Goal: Task Accomplishment & Management: Manage account settings

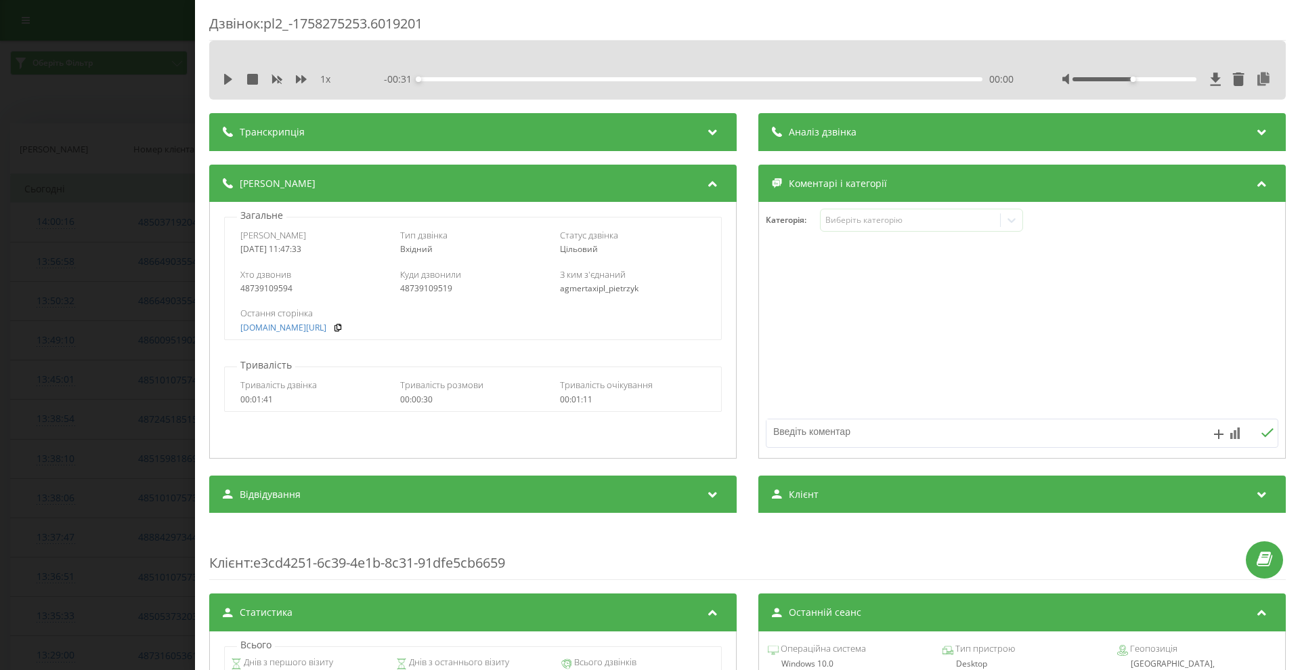
click at [818, 133] on span "Аналіз дзвінка" at bounding box center [823, 132] width 68 height 14
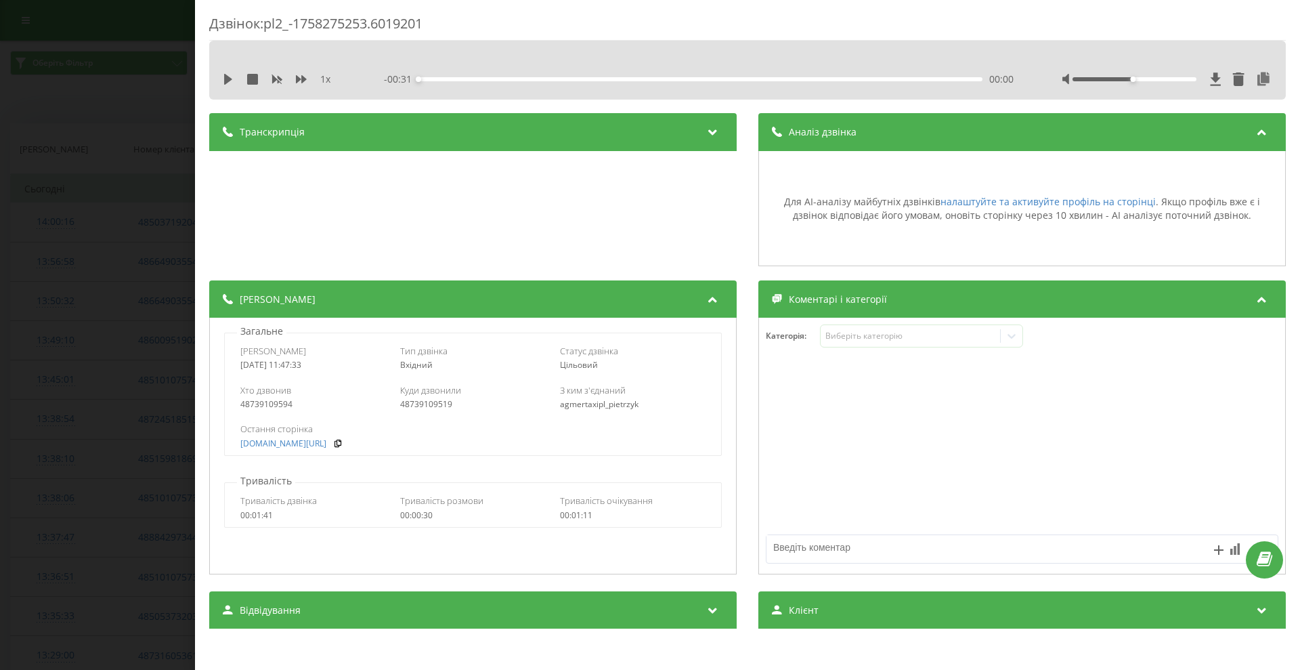
click at [623, 125] on div "Транскрипція" at bounding box center [472, 132] width 527 height 38
click at [772, 128] on icon at bounding box center [777, 132] width 10 height 10
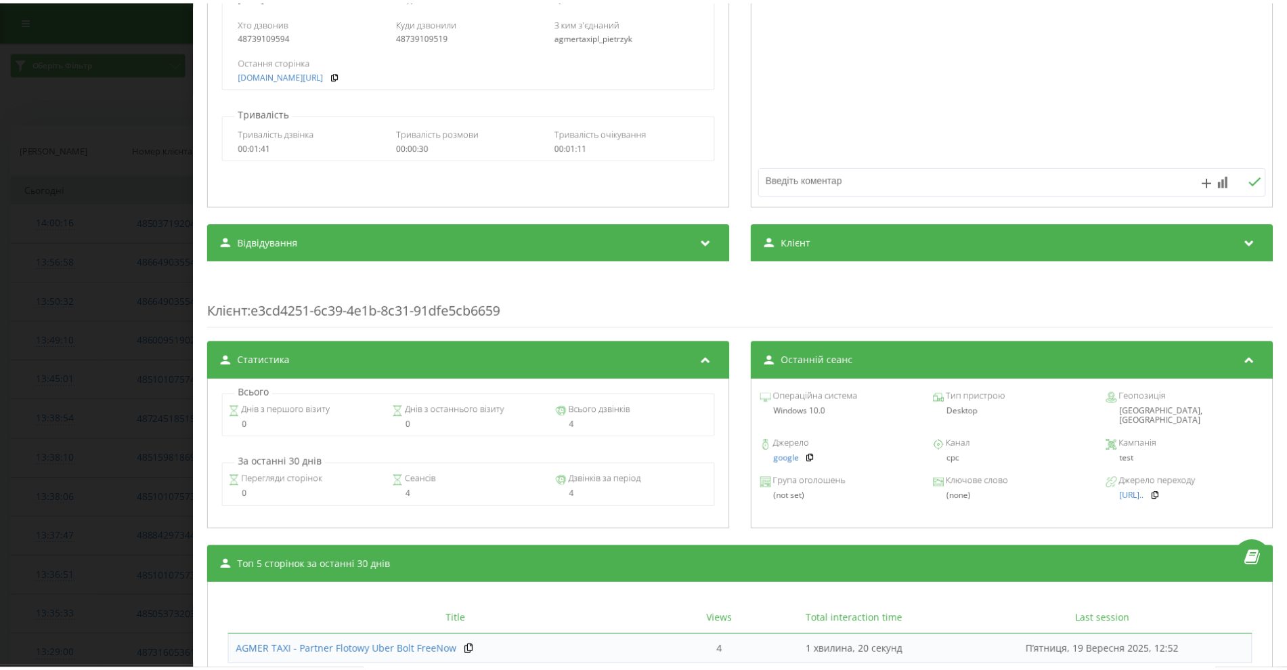
scroll to position [253, 0]
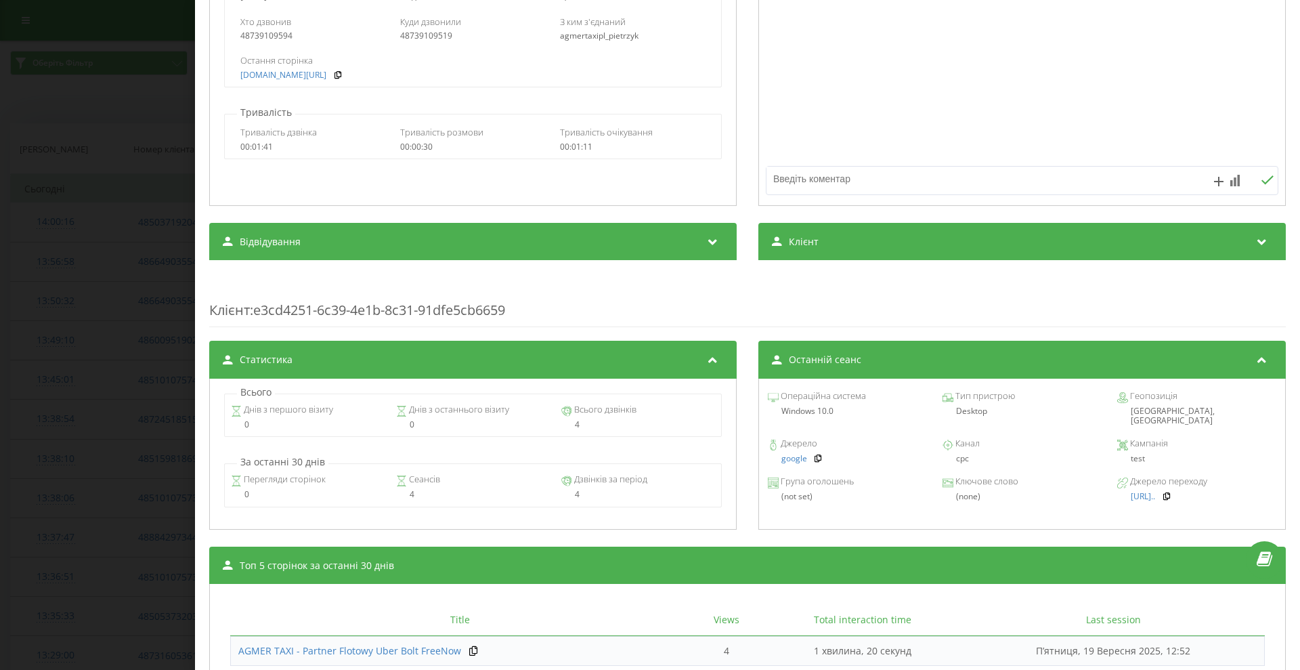
click at [77, 137] on div "Дзвінок : pl2_-1758275253.6019201 1 x - 00:31 00:00 00:00 Транскрипція Для AI-а…" at bounding box center [650, 335] width 1300 height 670
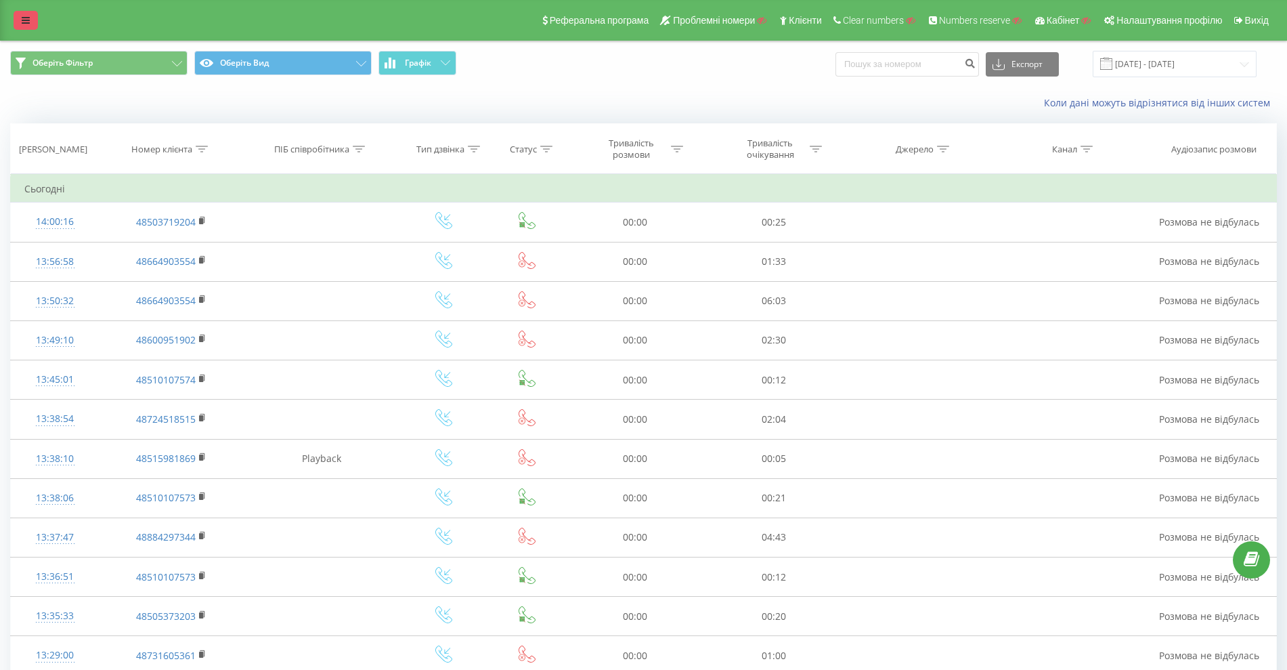
click at [14, 14] on link at bounding box center [26, 20] width 24 height 19
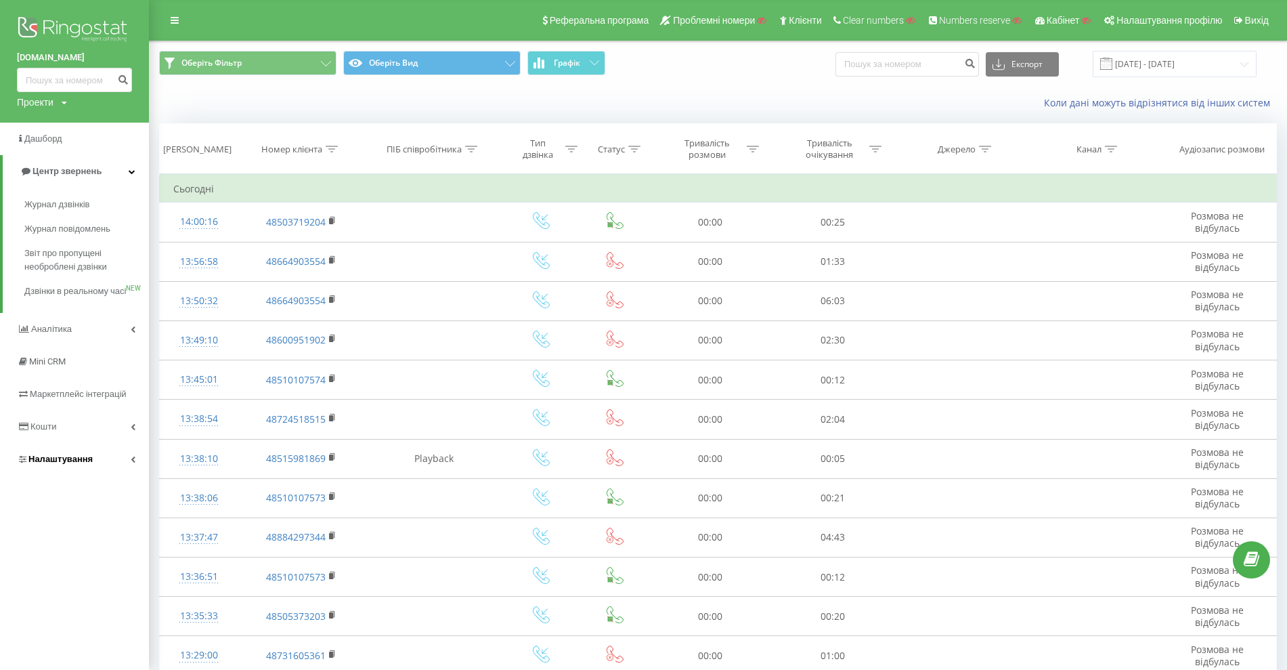
click at [133, 462] on icon at bounding box center [133, 459] width 5 height 7
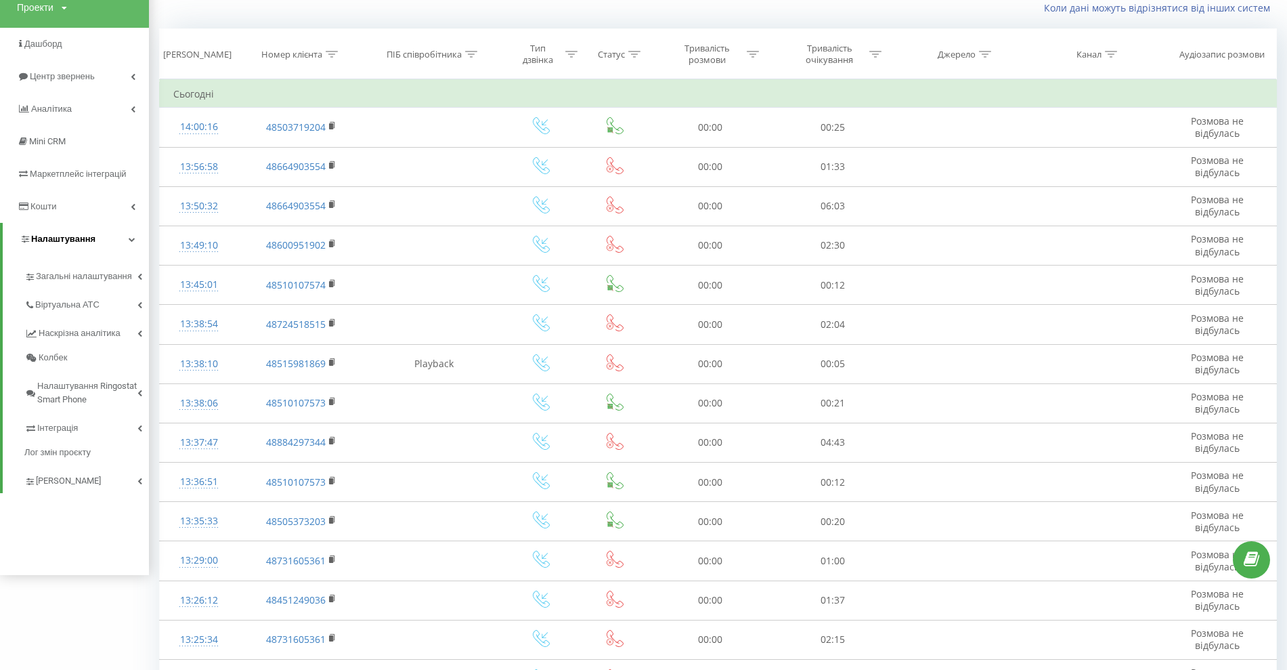
scroll to position [100, 0]
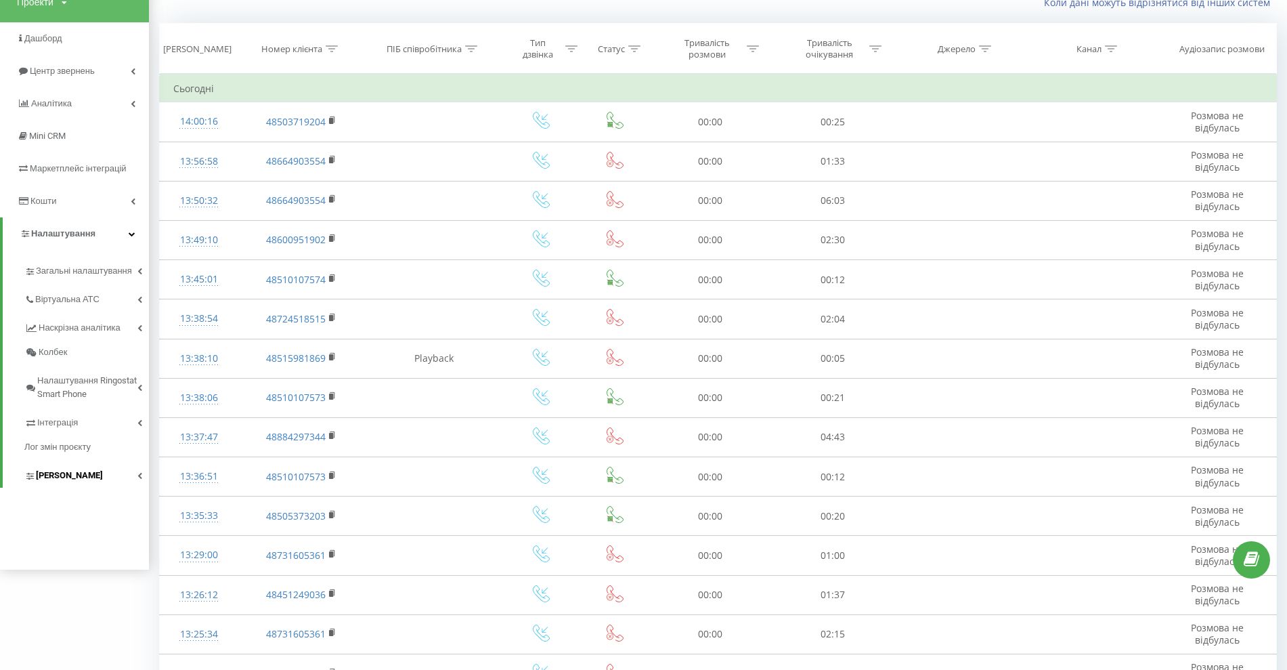
click at [105, 477] on link "[PERSON_NAME]" at bounding box center [86, 473] width 125 height 28
click at [87, 549] on span "Канали трафіку" at bounding box center [76, 550] width 68 height 14
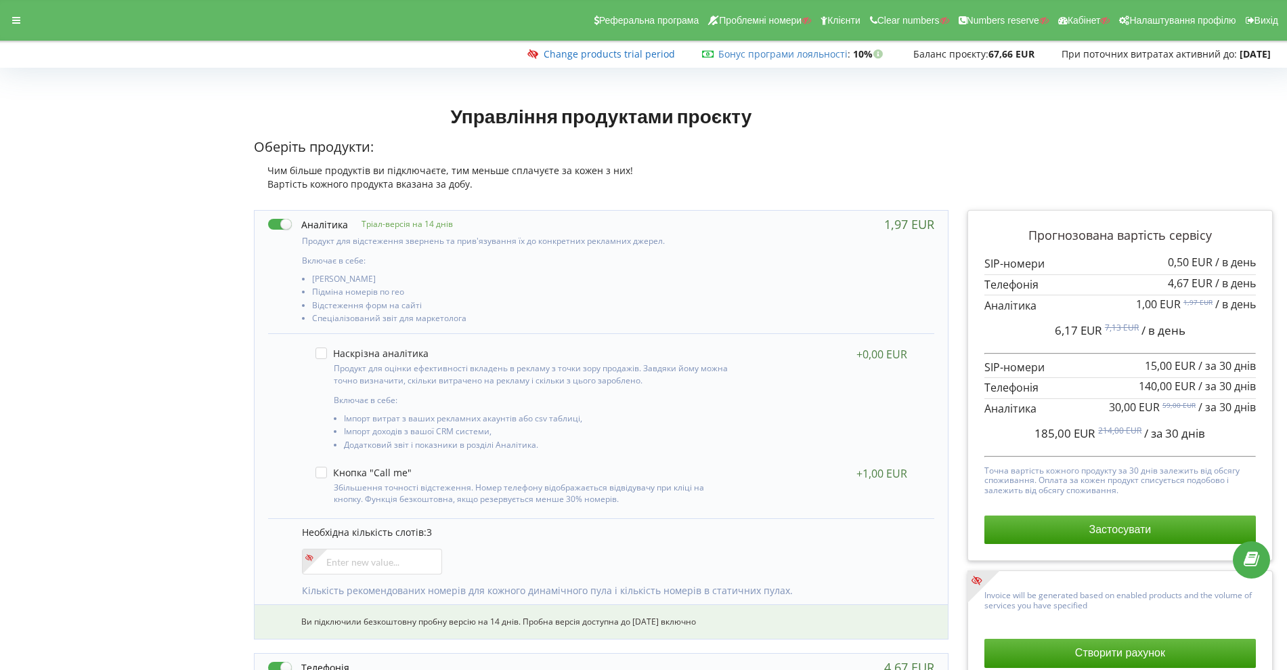
click at [632, 47] on link "Change products trial period" at bounding box center [609, 53] width 131 height 13
click at [9, 18] on div at bounding box center [16, 20] width 24 height 19
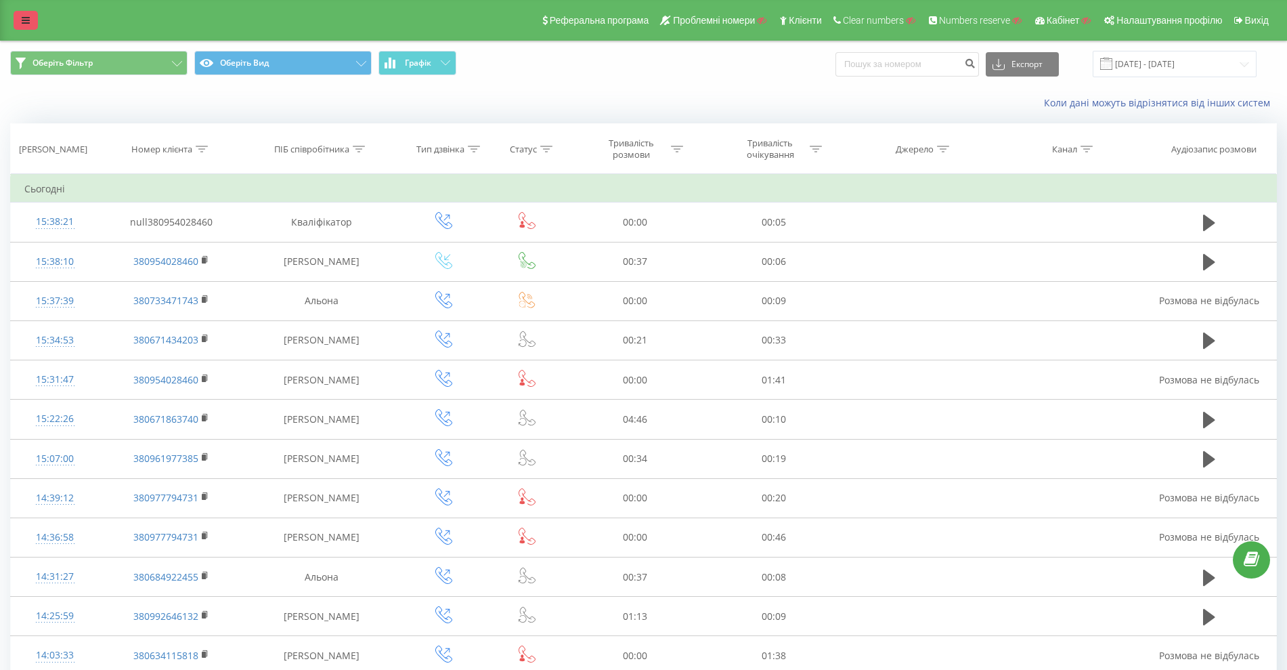
click at [28, 16] on icon at bounding box center [26, 20] width 8 height 9
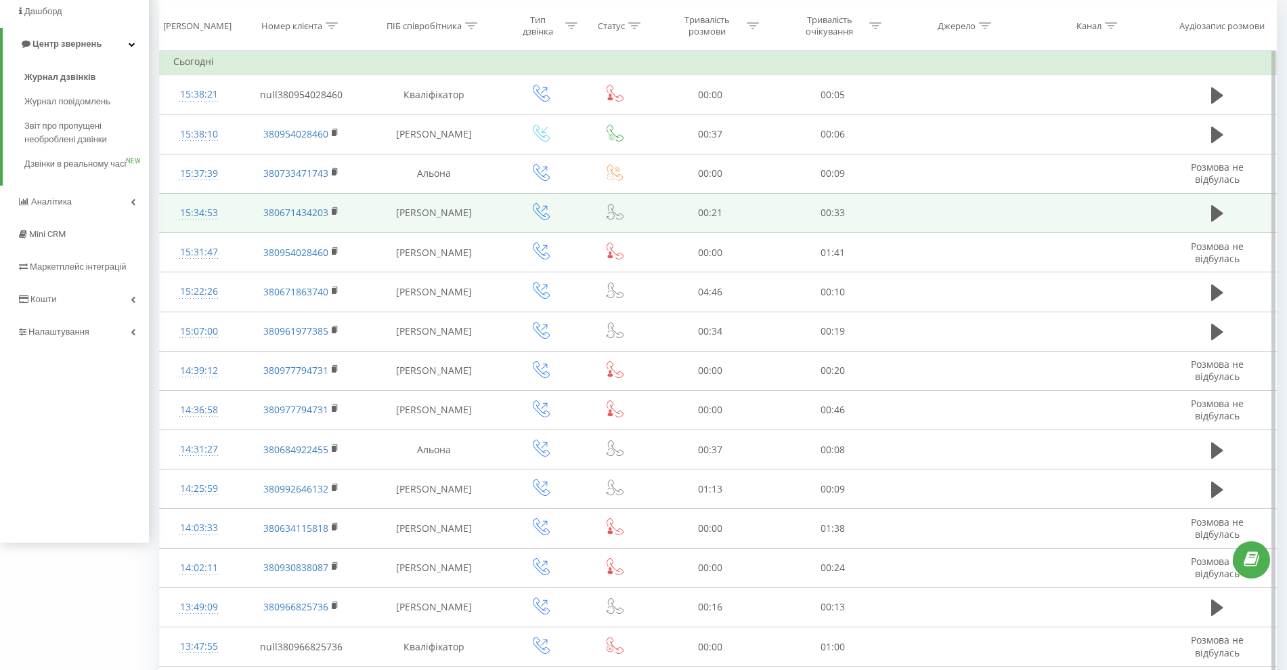
scroll to position [128, 0]
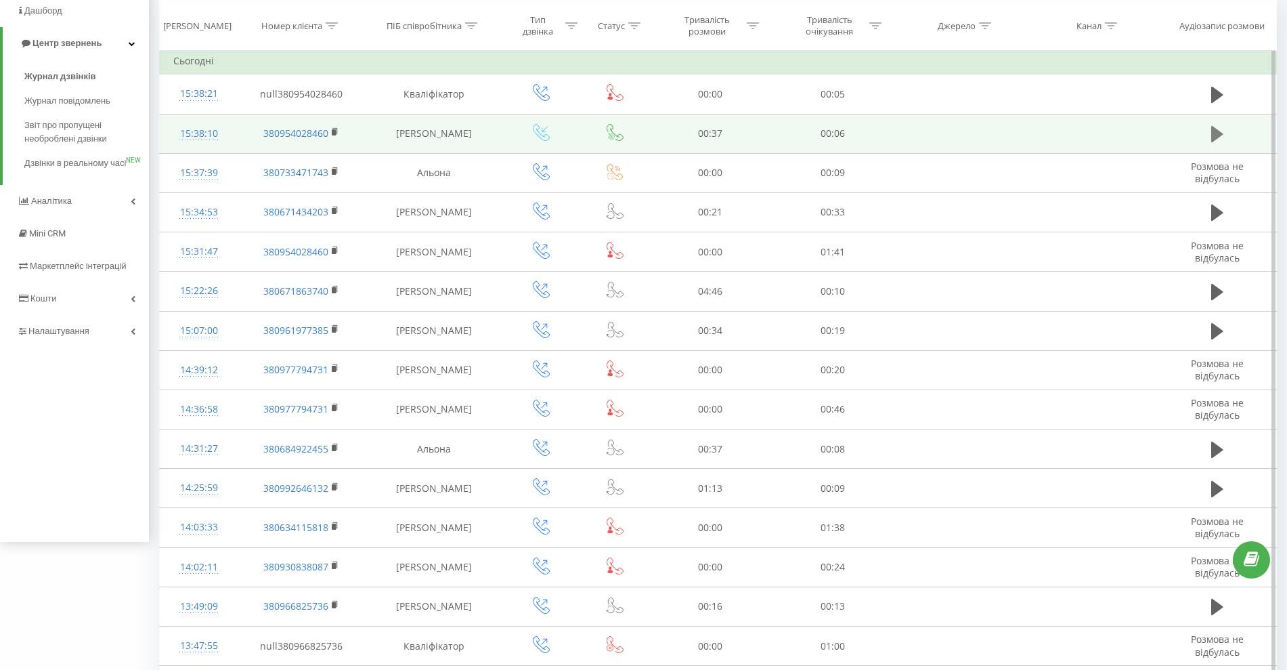
click at [1213, 137] on icon at bounding box center [1217, 134] width 12 height 16
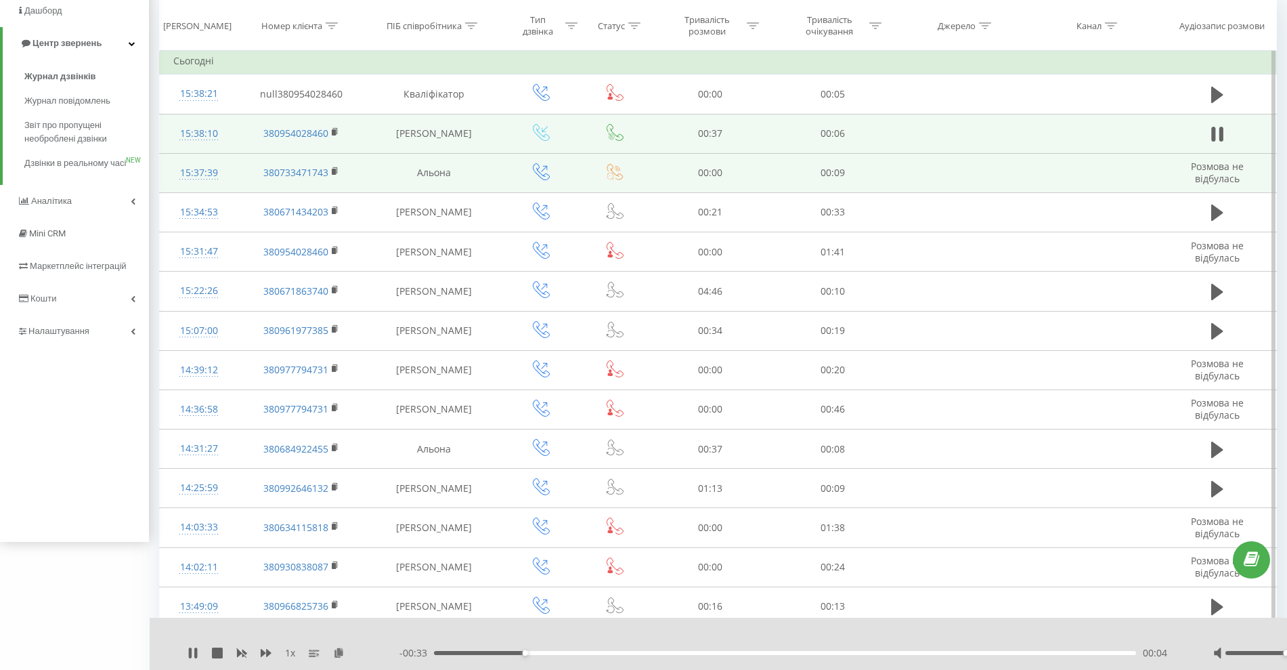
scroll to position [0, 0]
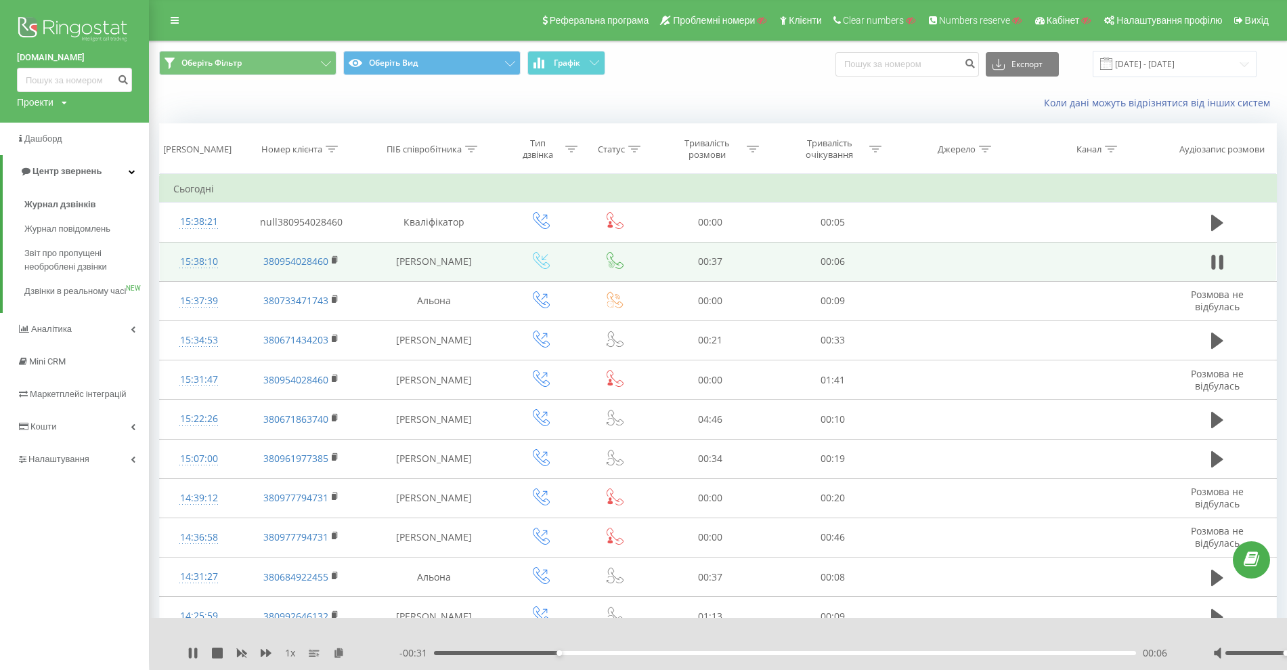
drag, startPoint x: 7, startPoint y: 56, endPoint x: 86, endPoint y: 54, distance: 78.6
click at [86, 54] on div "letmestudy.net Проекти Пошук" at bounding box center [74, 61] width 149 height 123
copy link "letmestudy.net"
click at [1216, 261] on icon at bounding box center [1217, 262] width 12 height 19
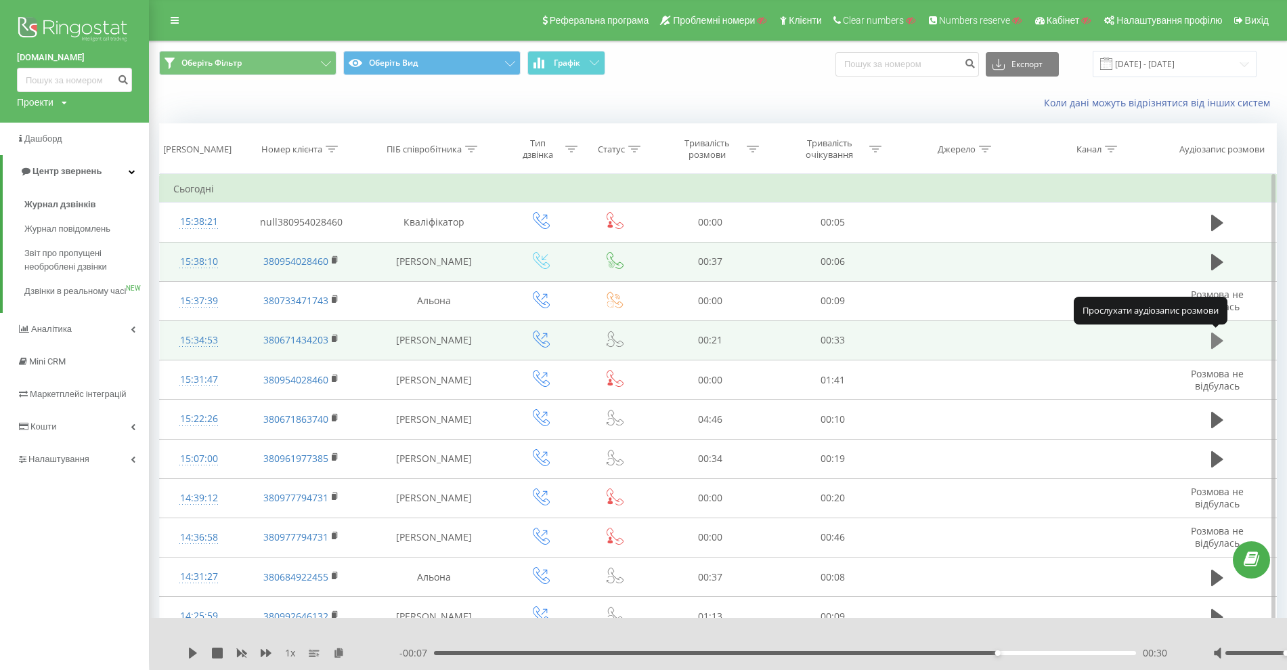
click at [1215, 341] on icon at bounding box center [1217, 340] width 12 height 16
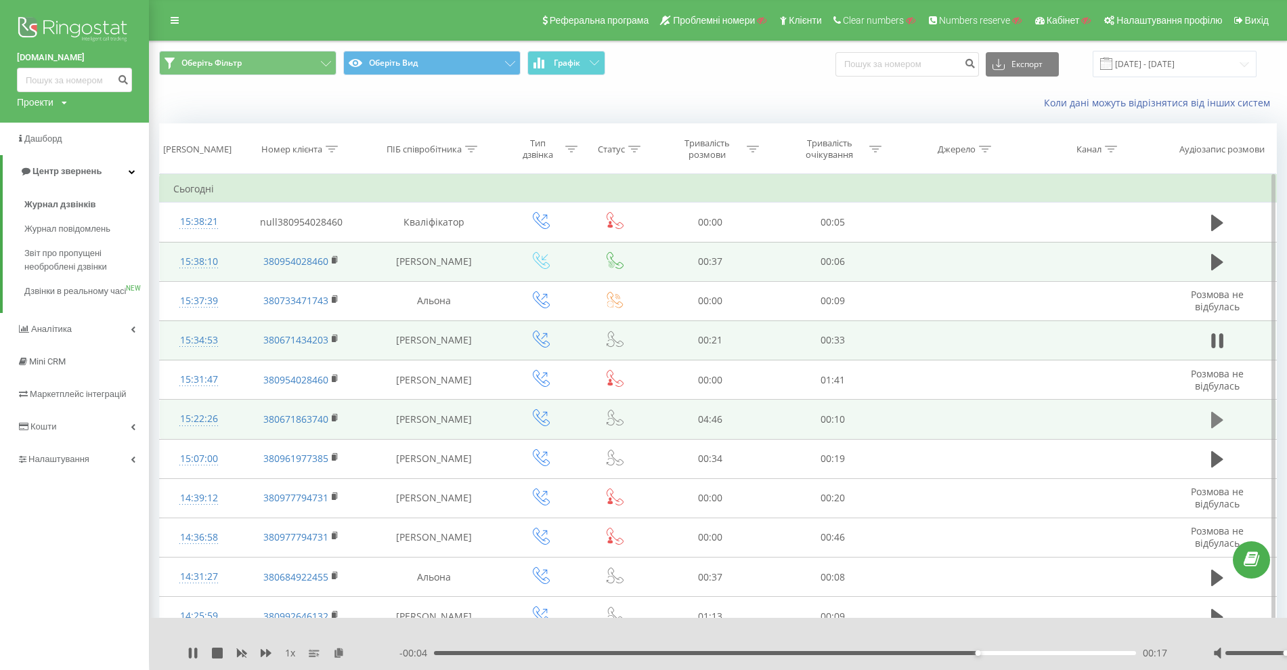
click at [1210, 413] on button at bounding box center [1217, 420] width 20 height 20
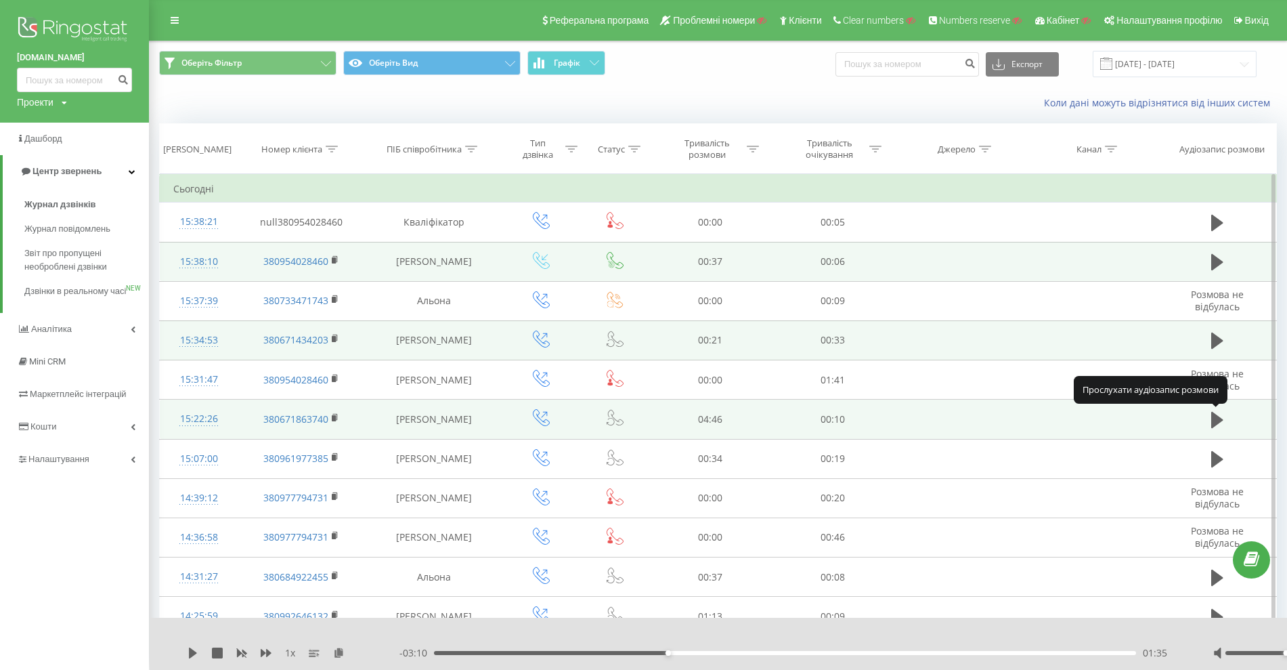
click at [1210, 413] on button at bounding box center [1217, 420] width 20 height 20
click at [53, 100] on div "Проекти" at bounding box center [35, 102] width 37 height 14
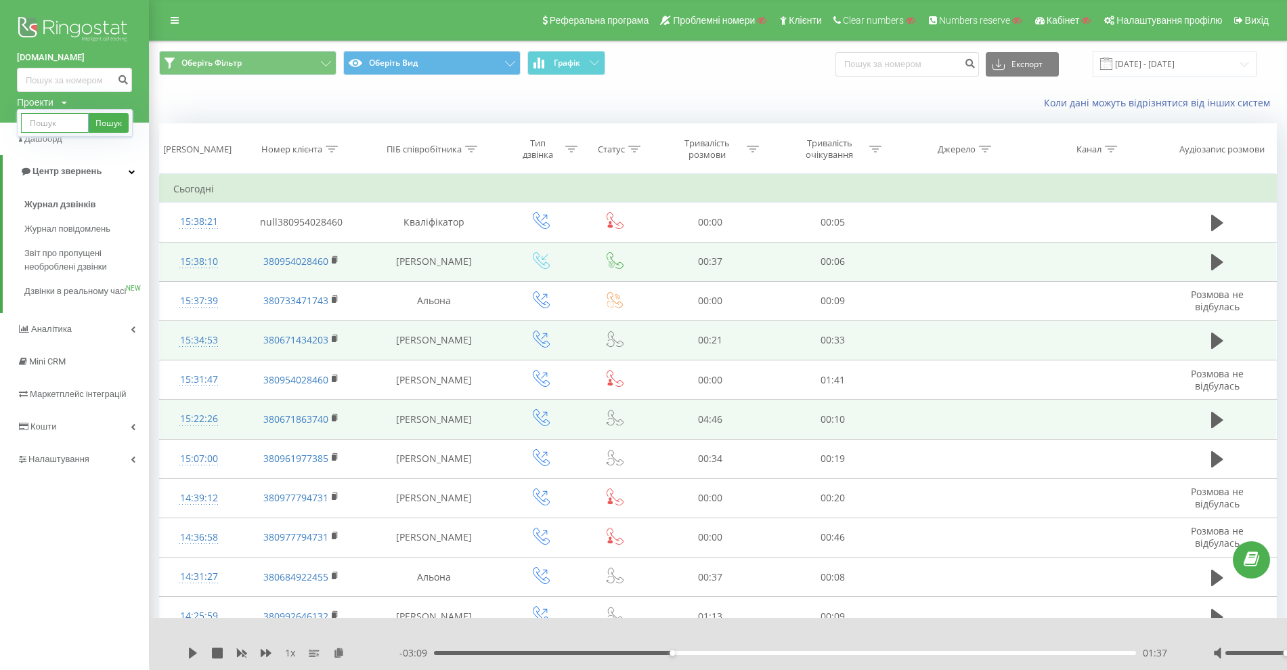
click at [53, 125] on input "text" at bounding box center [55, 123] width 68 height 20
paste input "[DOMAIN_NAME]"
type input "[DOMAIN_NAME]"
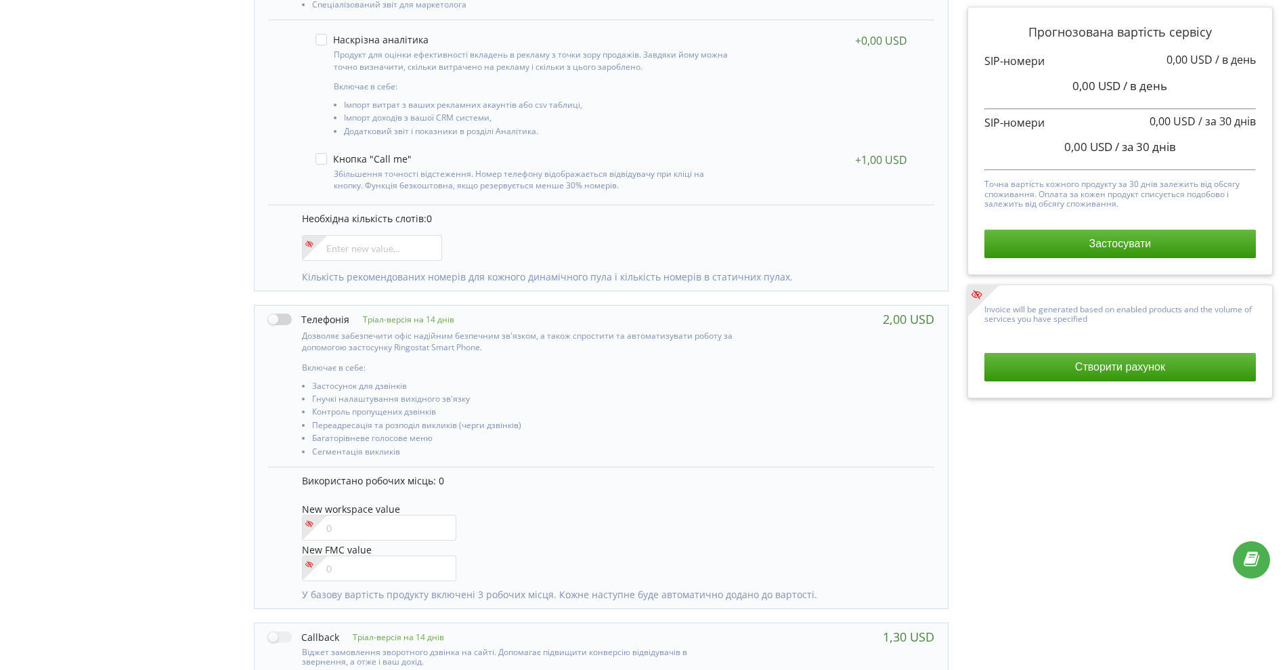
scroll to position [320, 0]
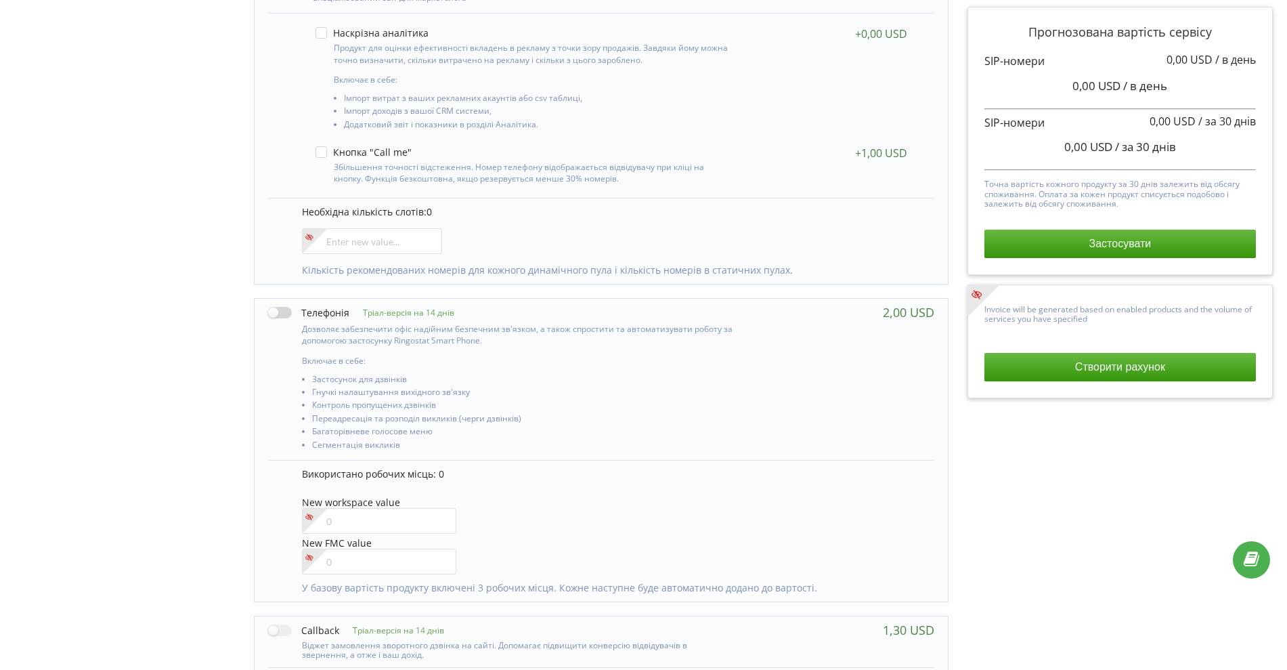
click at [276, 319] on label at bounding box center [308, 312] width 81 height 14
checkbox input "true"
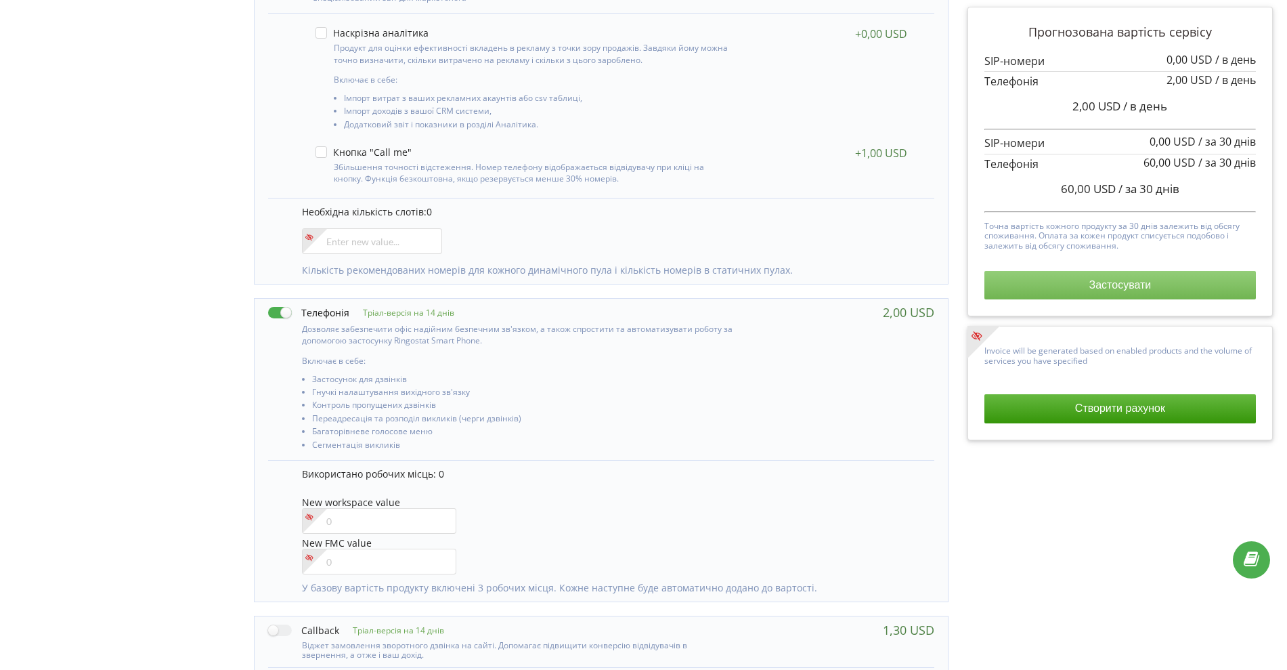
click at [1099, 283] on button "Застосувати" at bounding box center [1119, 285] width 271 height 28
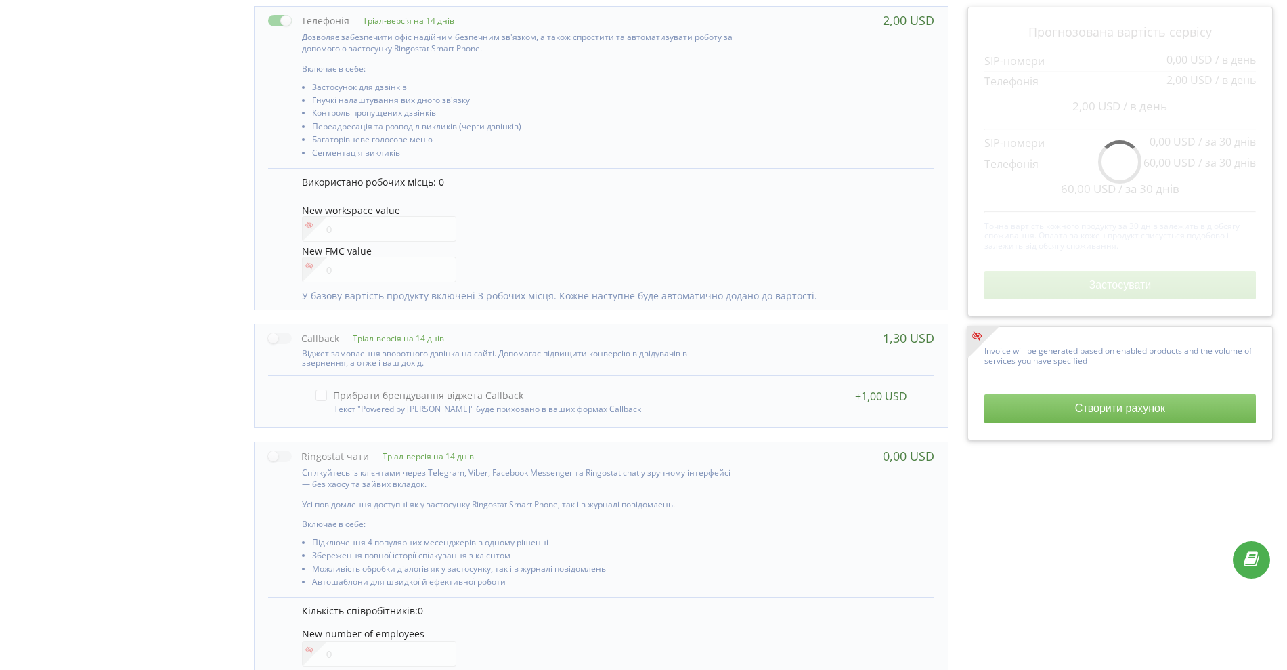
scroll to position [613, 0]
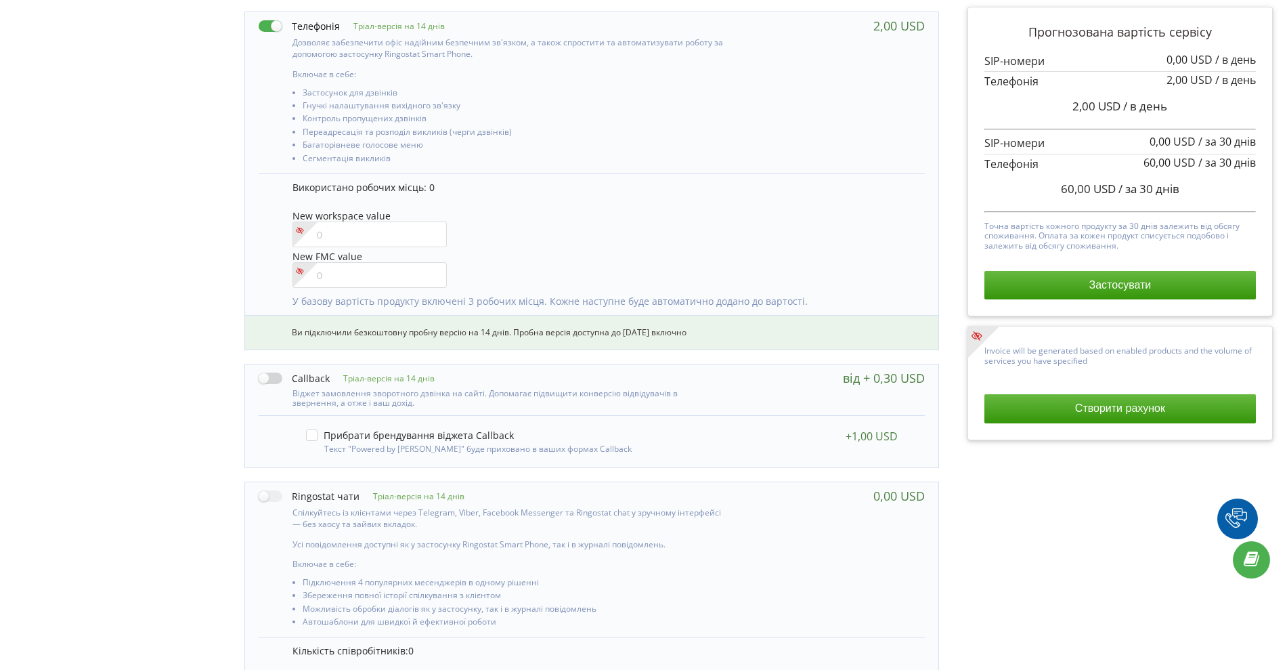
scroll to position [613, 9]
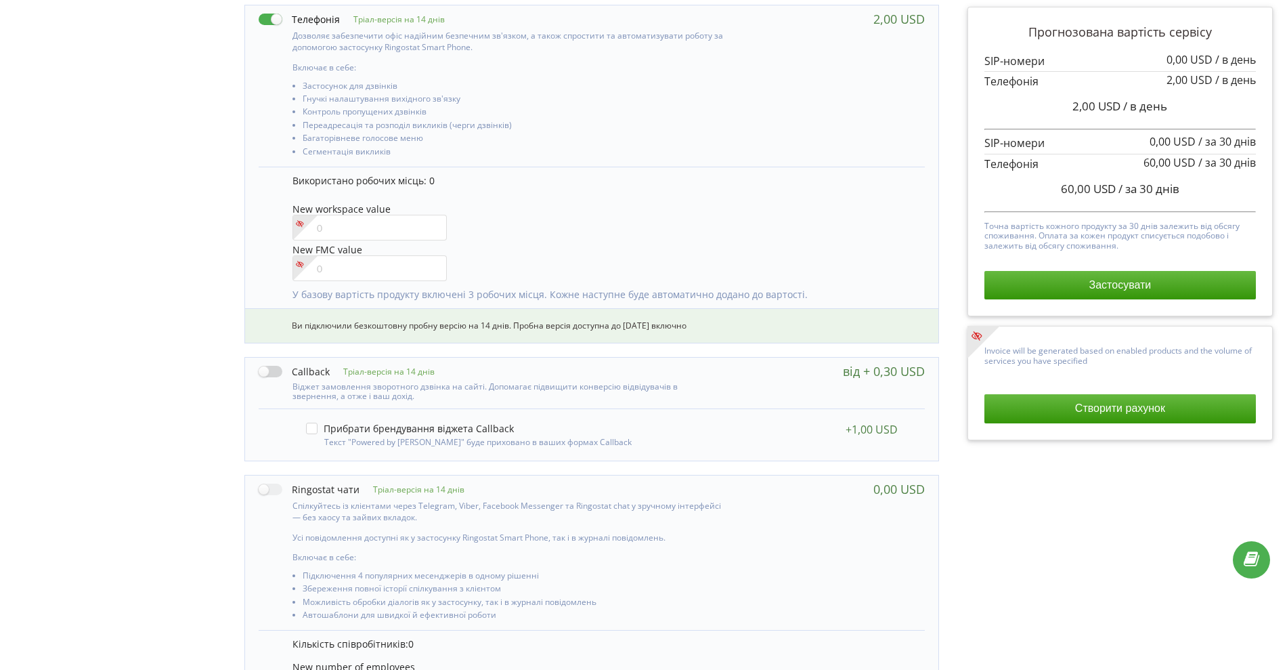
click at [271, 367] on label at bounding box center [294, 371] width 71 height 14
checkbox input "true"
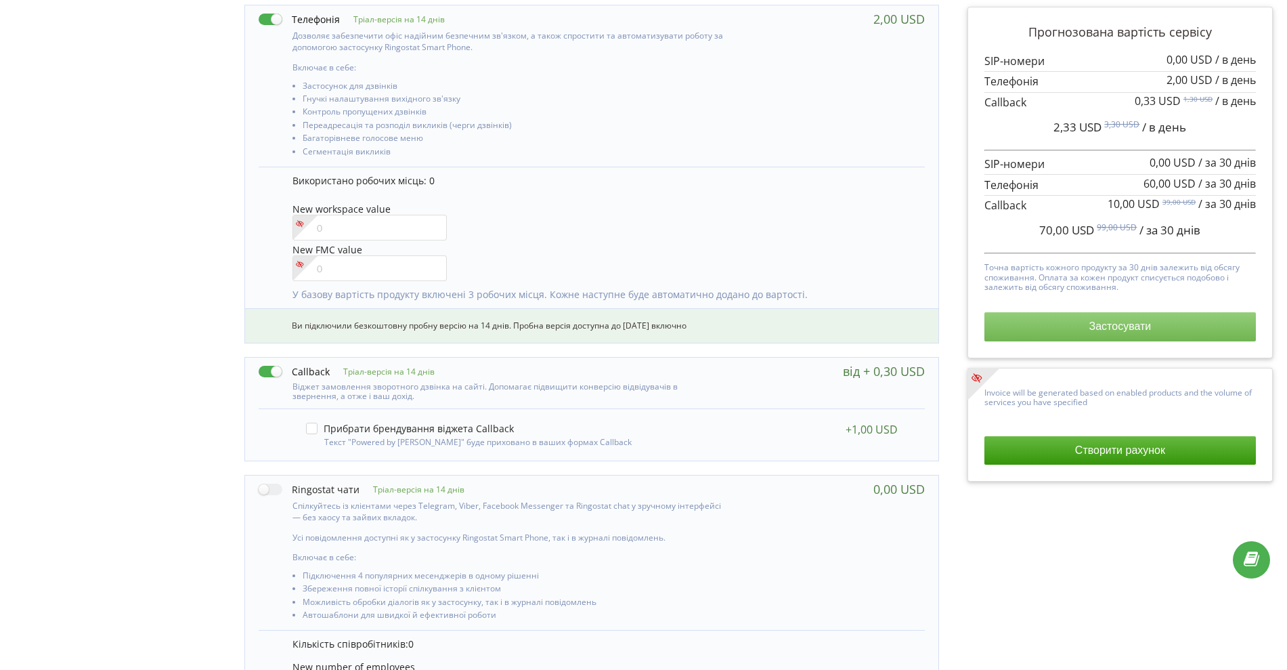
click at [1097, 322] on button "Застосувати" at bounding box center [1119, 326] width 271 height 28
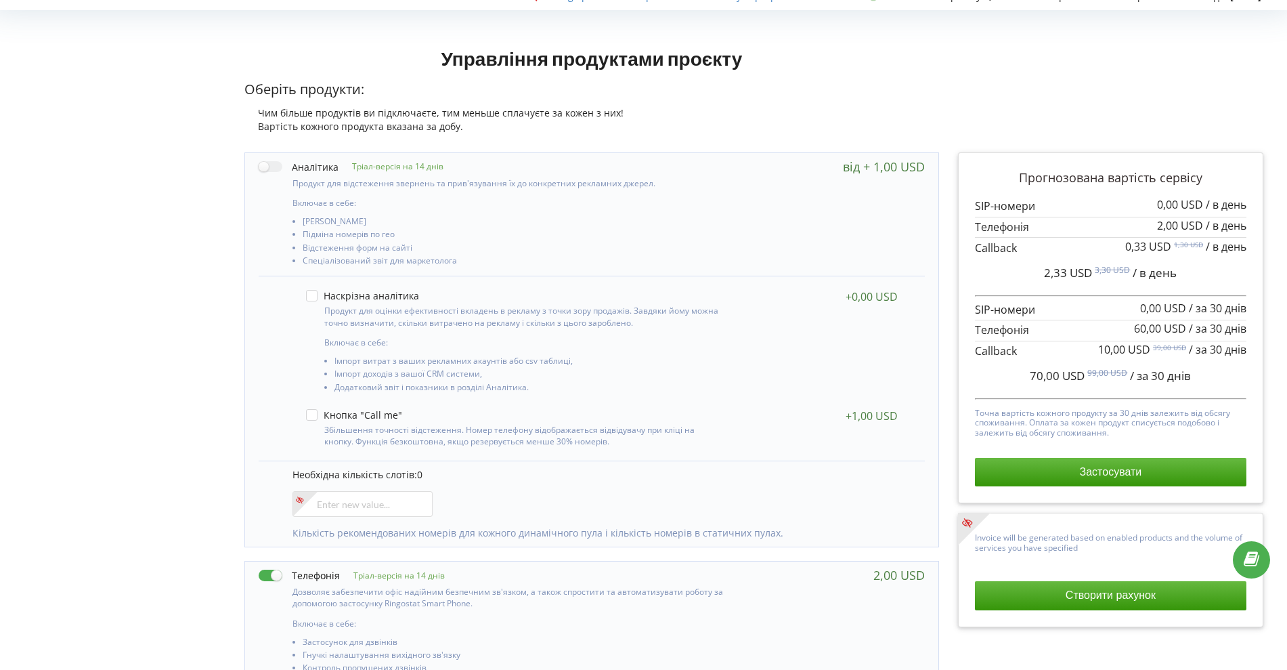
scroll to position [0, 9]
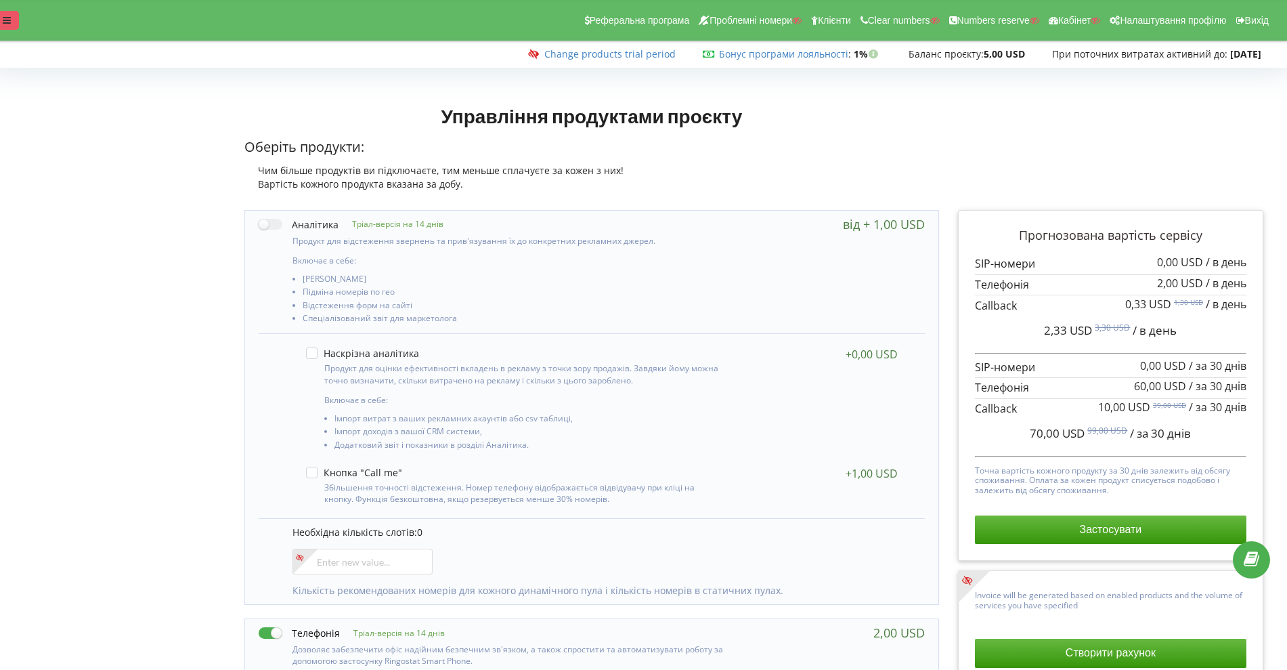
click at [5, 16] on icon at bounding box center [7, 20] width 8 height 9
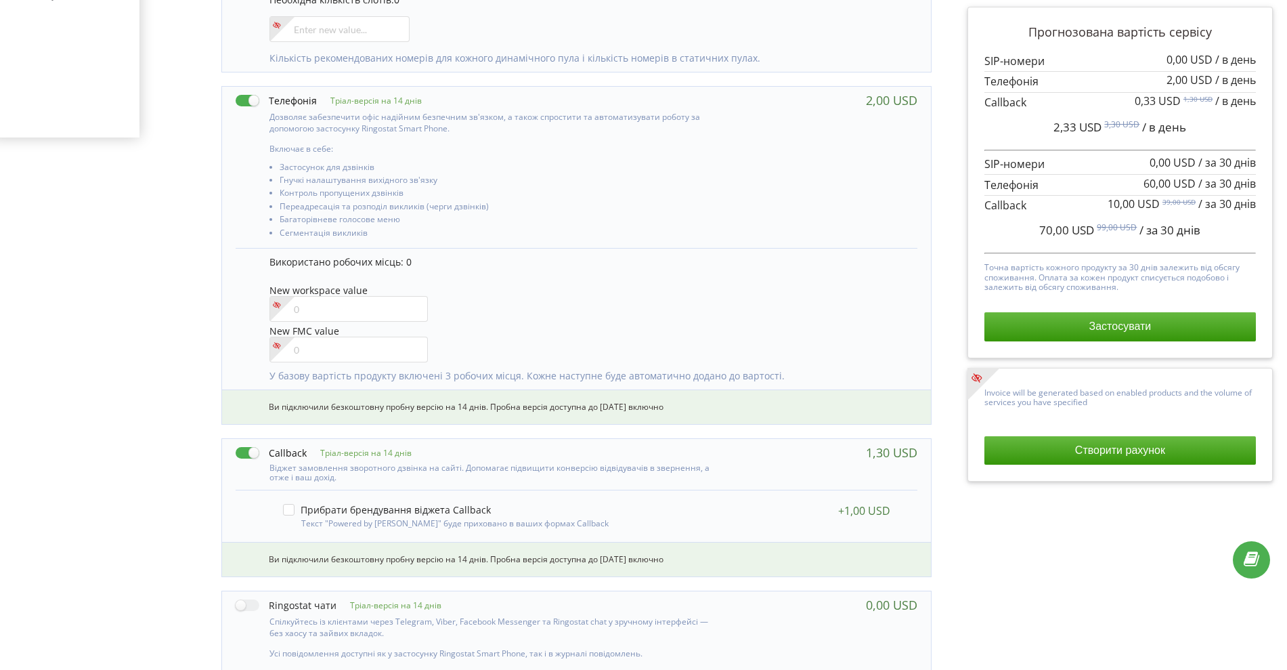
scroll to position [544, 9]
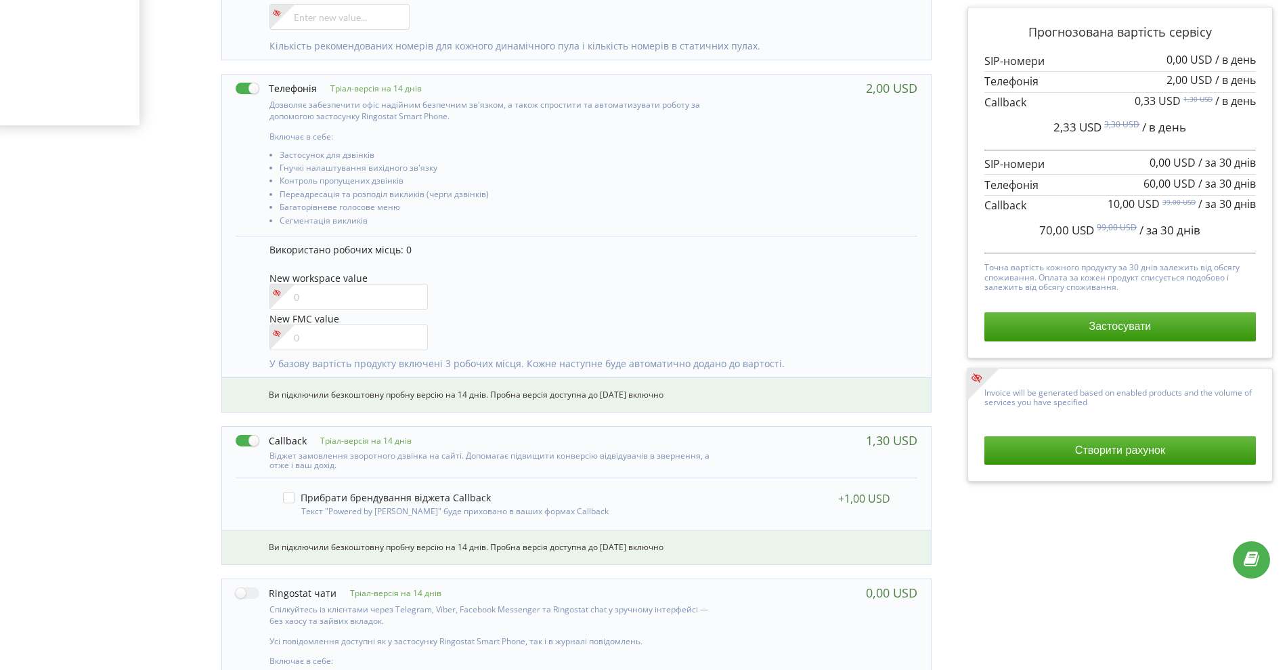
click at [253, 438] on label at bounding box center [271, 440] width 71 height 14
checkbox input "false"
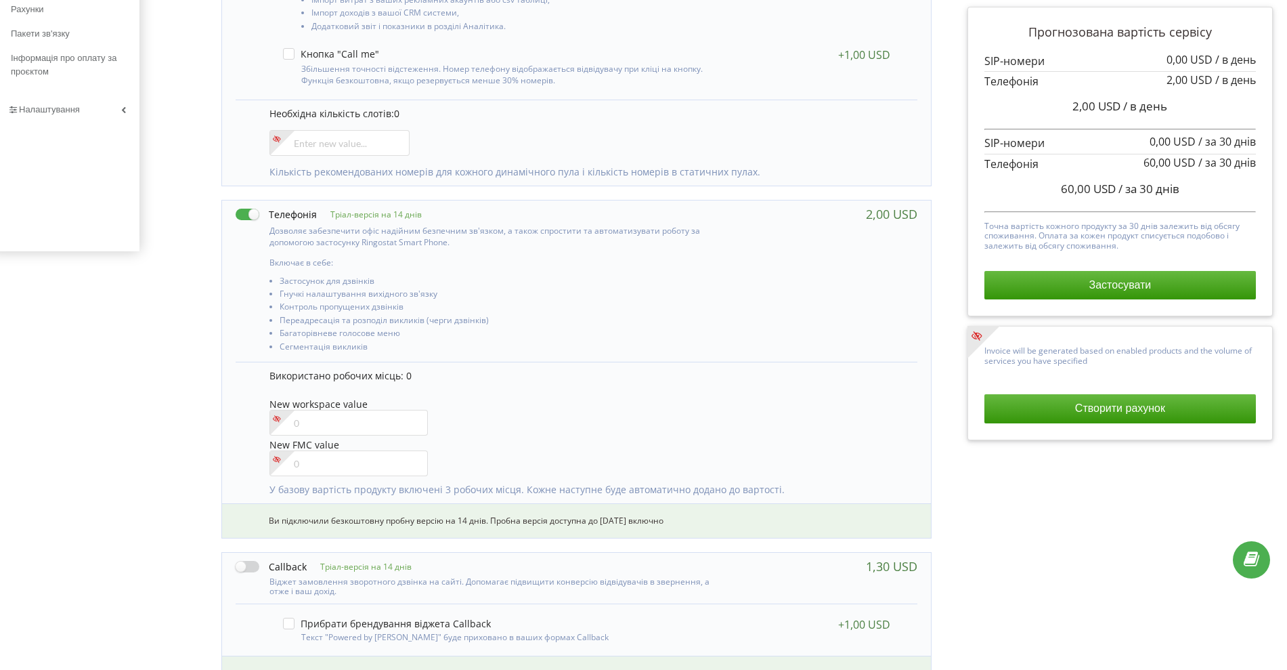
scroll to position [443, 9]
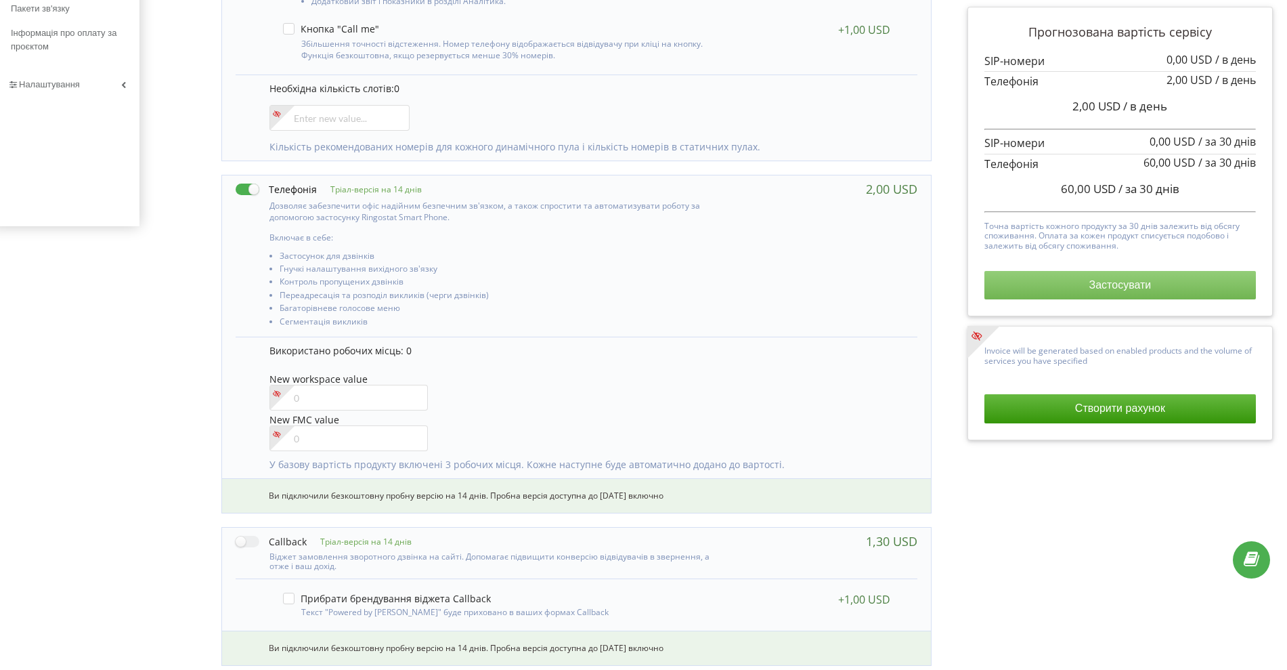
click at [1071, 286] on button "Застосувати" at bounding box center [1119, 285] width 271 height 28
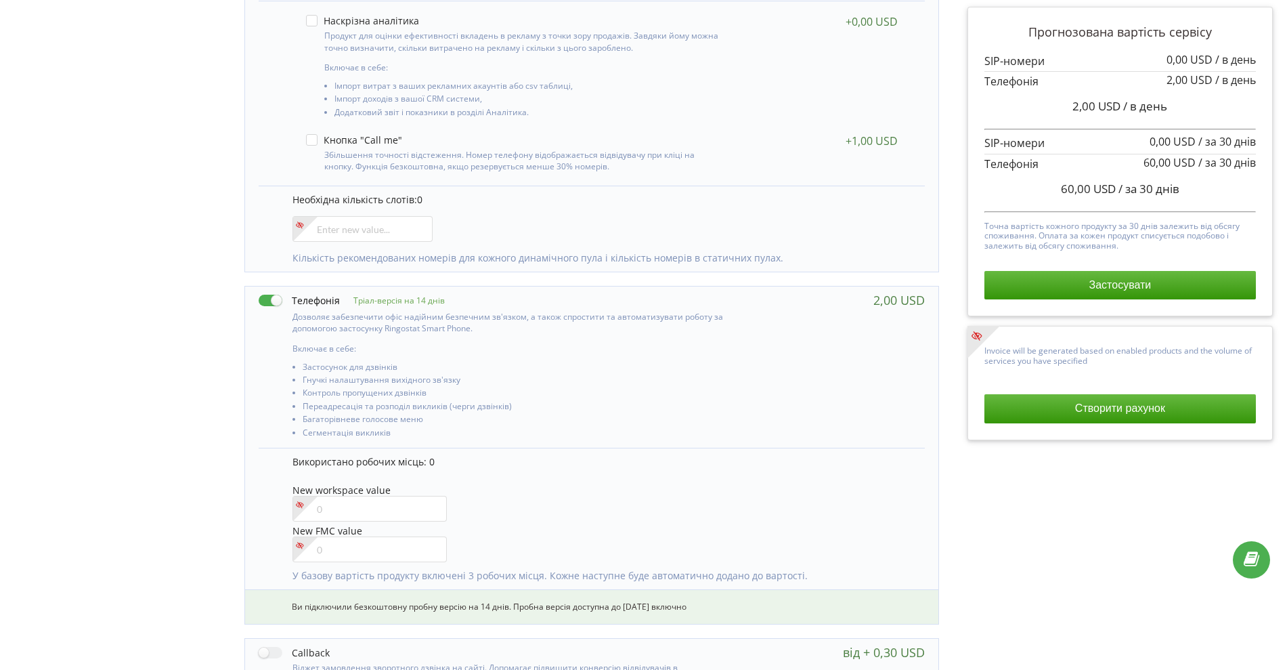
scroll to position [0, 9]
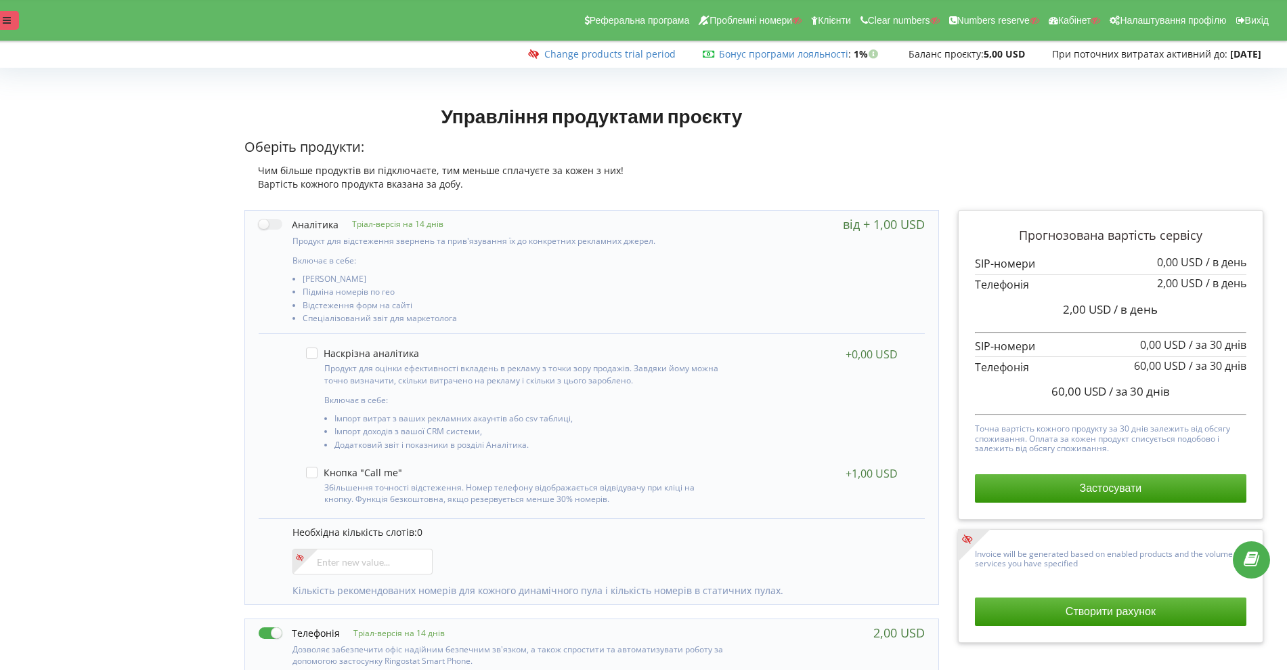
click at [12, 24] on div at bounding box center [7, 20] width 24 height 19
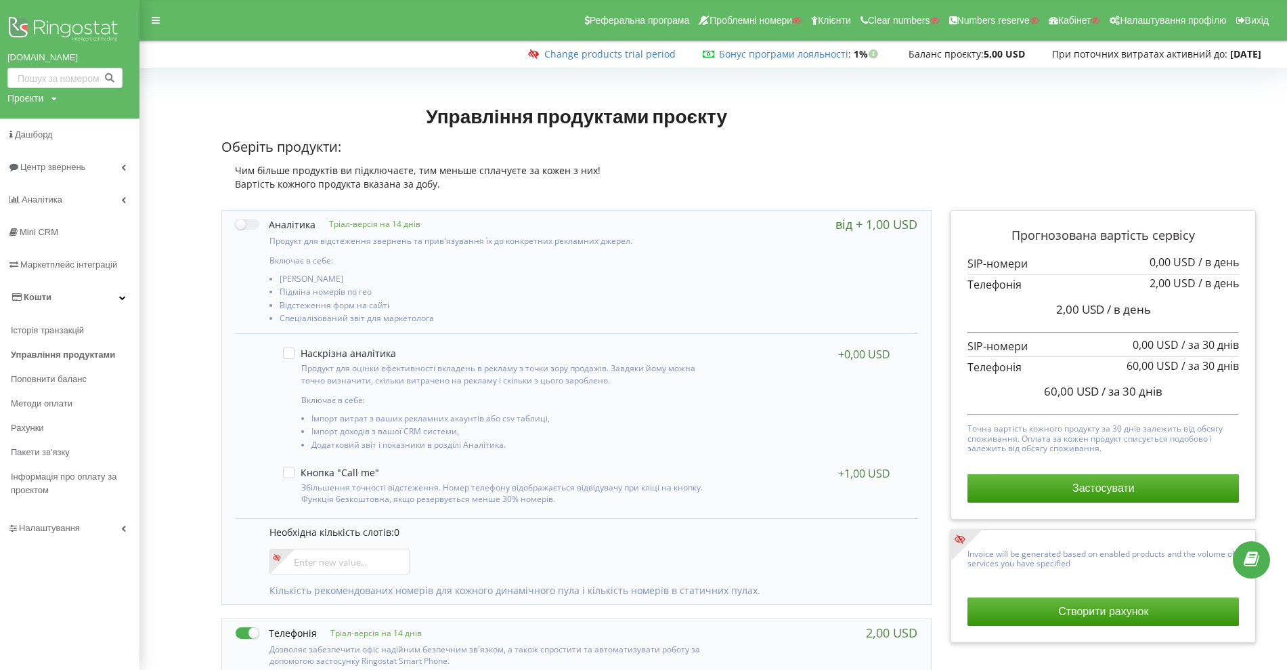
click at [42, 97] on div "Проєкти" at bounding box center [25, 98] width 36 height 14
click at [41, 122] on input "text" at bounding box center [50, 126] width 68 height 20
paste input "olx.ua"
type input "olx.ua"
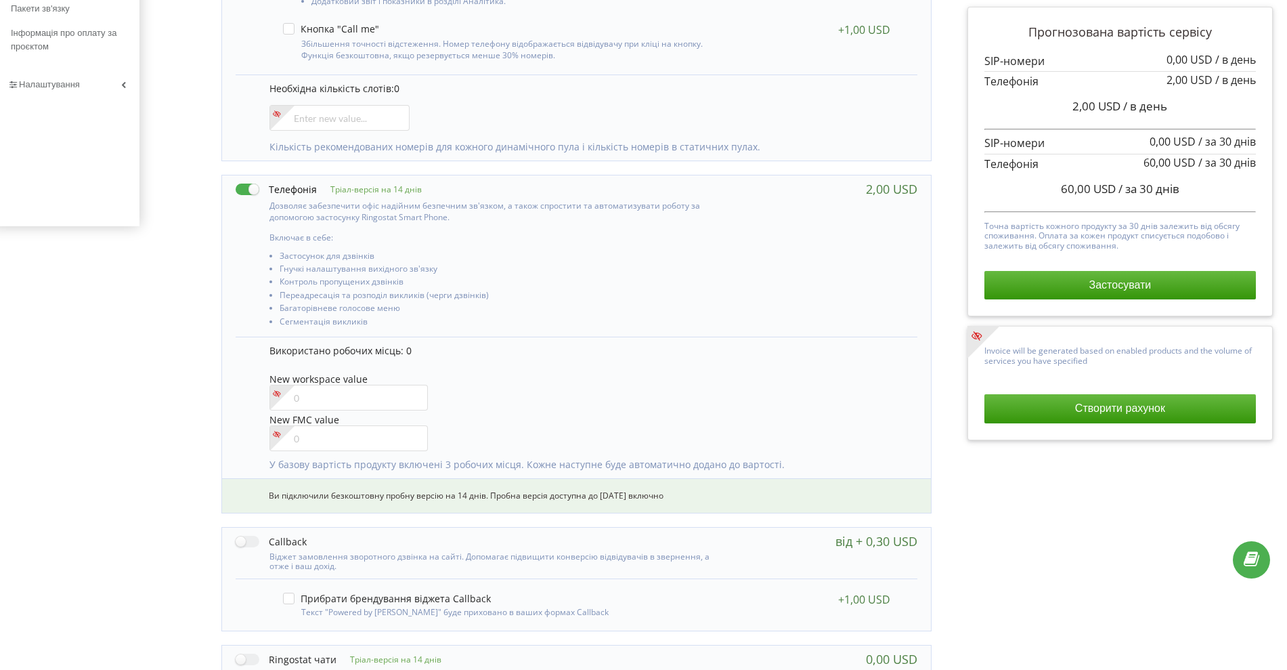
scroll to position [447, 9]
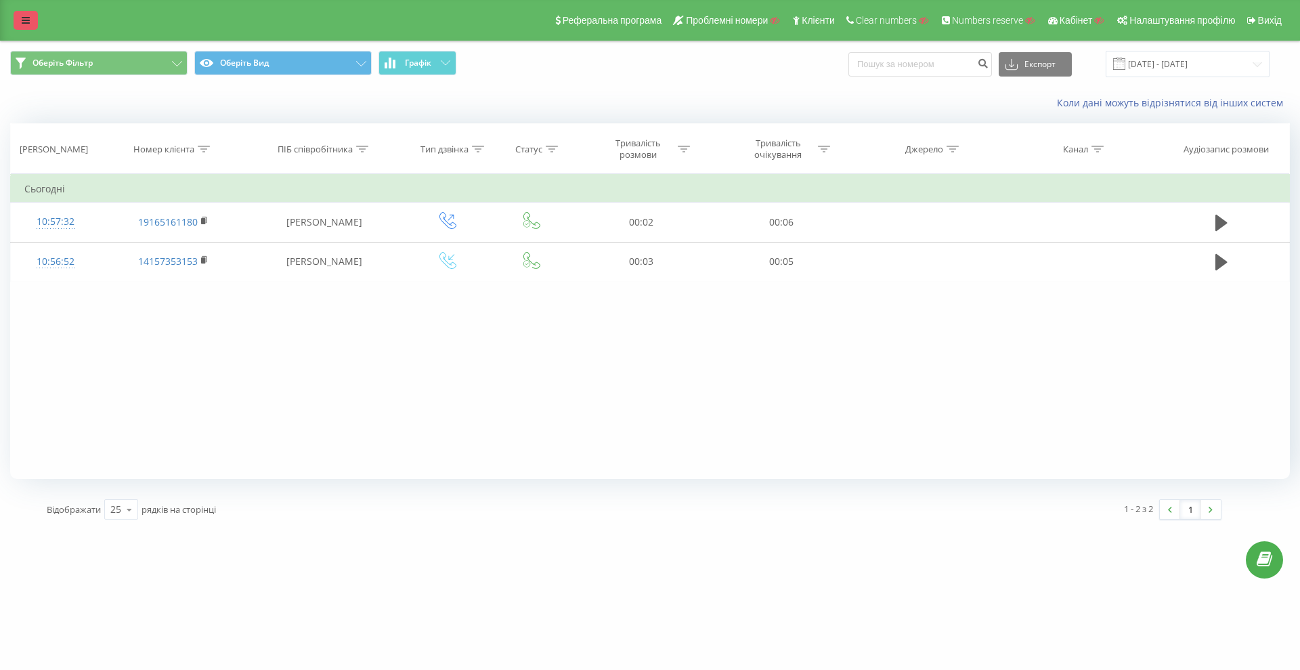
drag, startPoint x: 37, startPoint y: 33, endPoint x: 29, endPoint y: 22, distance: 13.1
click at [29, 22] on div "Реферальна програма Проблемні номери Клієнти Clear numbers Numbers reserve Кабі…" at bounding box center [650, 20] width 1300 height 41
click at [29, 22] on icon at bounding box center [26, 20] width 8 height 9
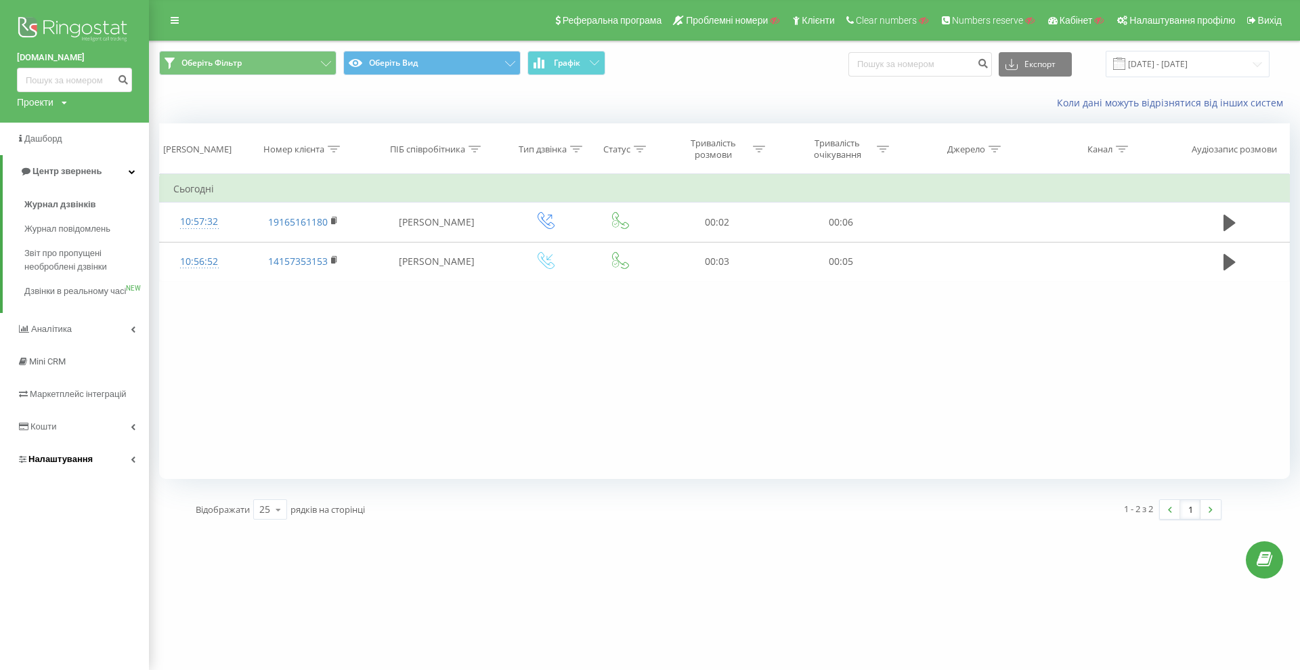
click at [60, 464] on span "Налаштування" at bounding box center [60, 459] width 64 height 10
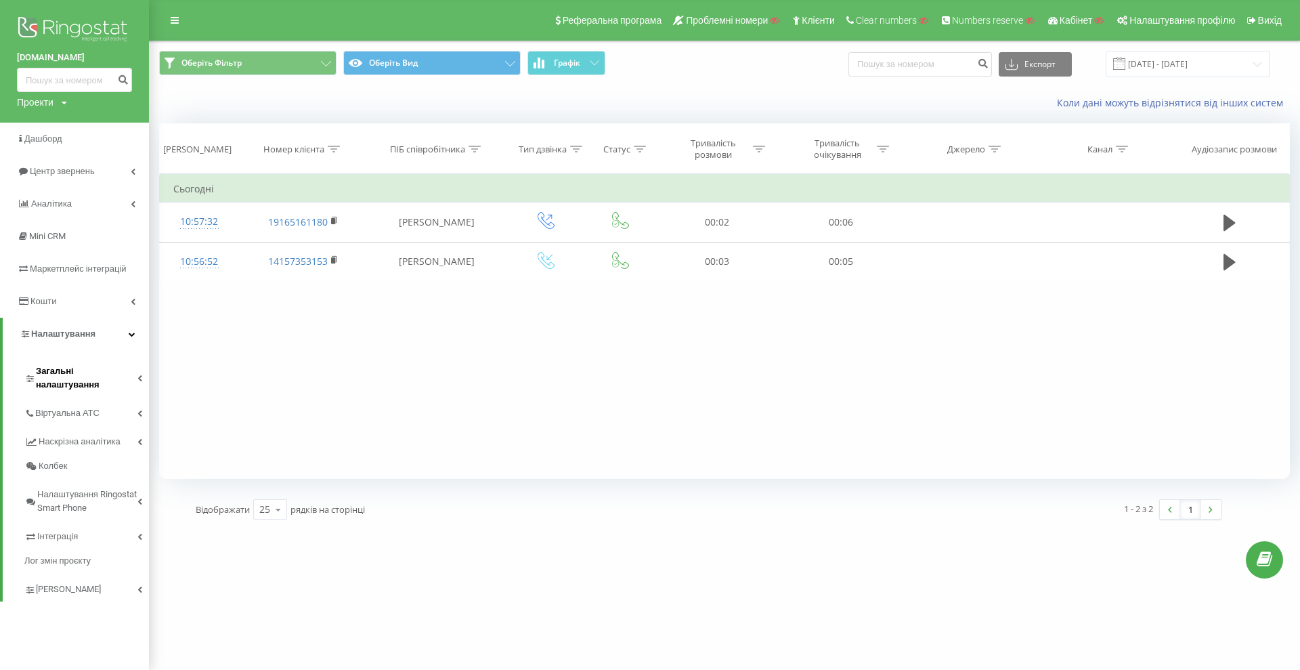
click at [114, 380] on link "Загальні налаштування" at bounding box center [86, 376] width 125 height 42
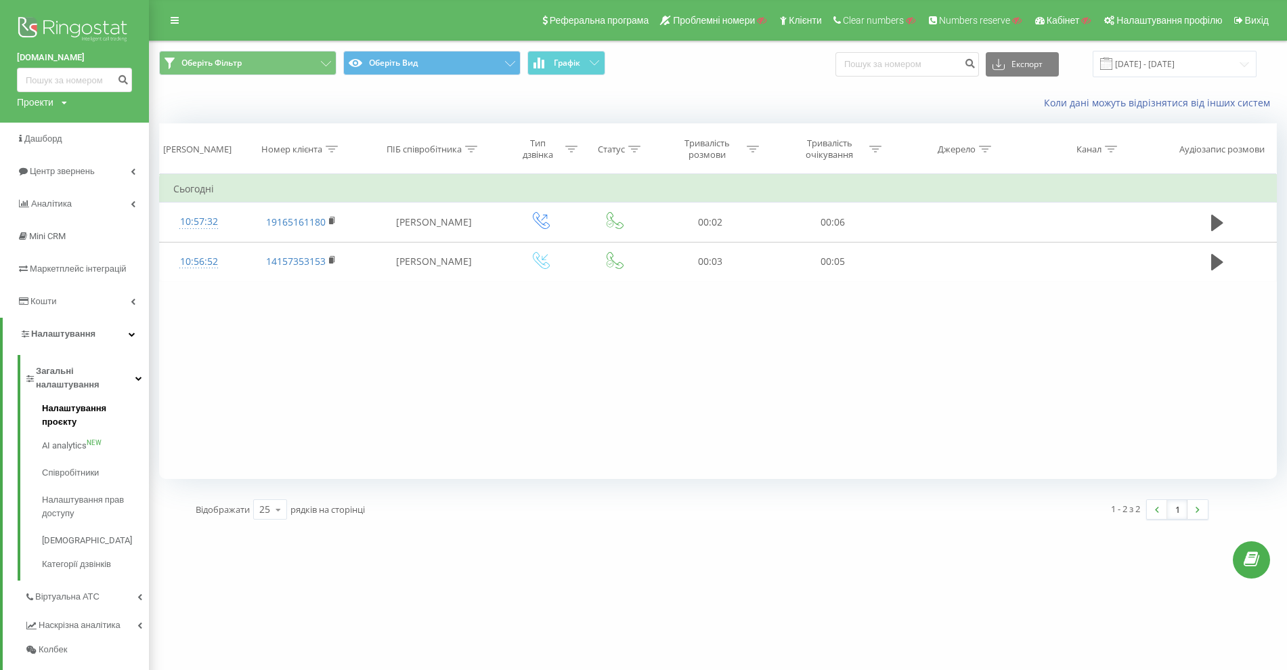
click at [99, 401] on span "Налаштування проєкту" at bounding box center [92, 414] width 100 height 27
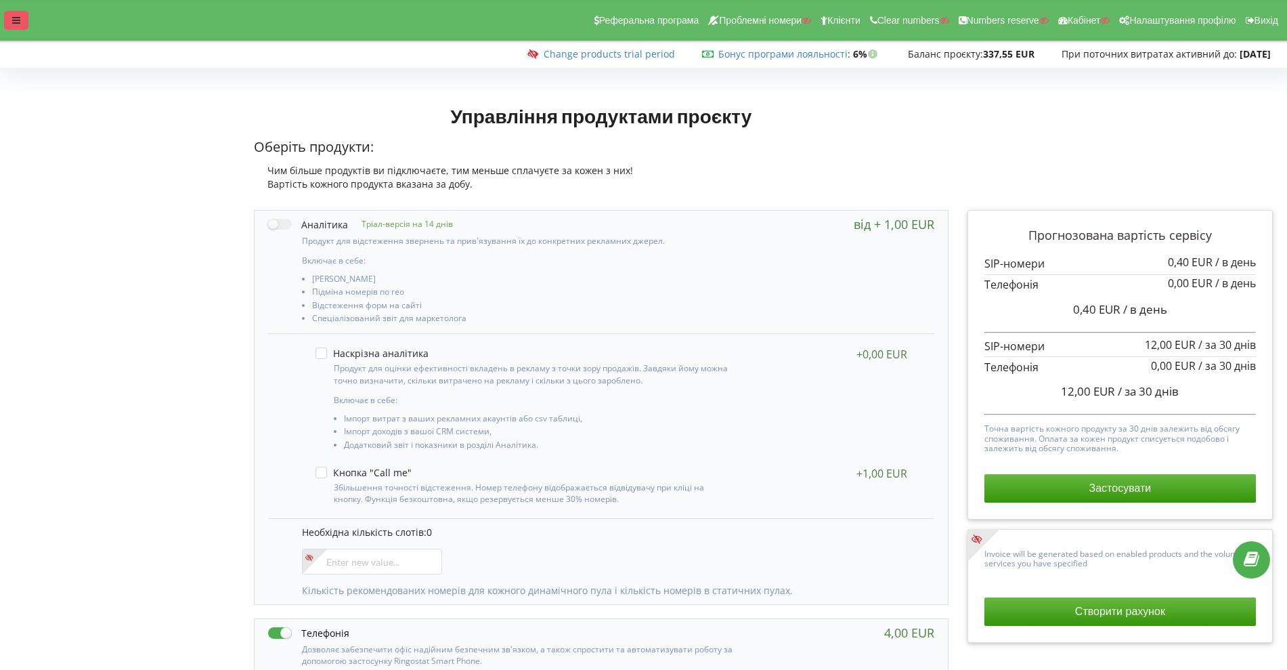
click at [17, 23] on icon at bounding box center [16, 20] width 8 height 9
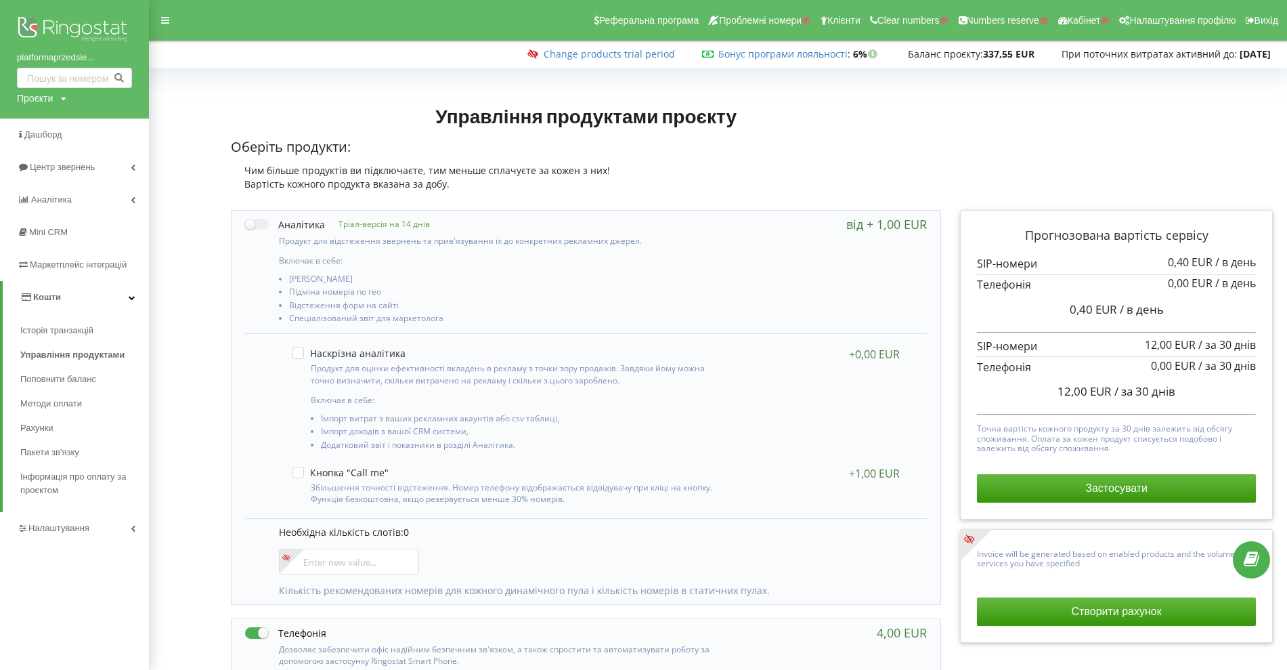
click at [37, 104] on div "Проєкти" at bounding box center [35, 98] width 36 height 14
click at [53, 121] on input "text" at bounding box center [59, 126] width 68 height 20
paste input "lvivmedicalcenter.com"
type input "lvivmedicalcenter.com"
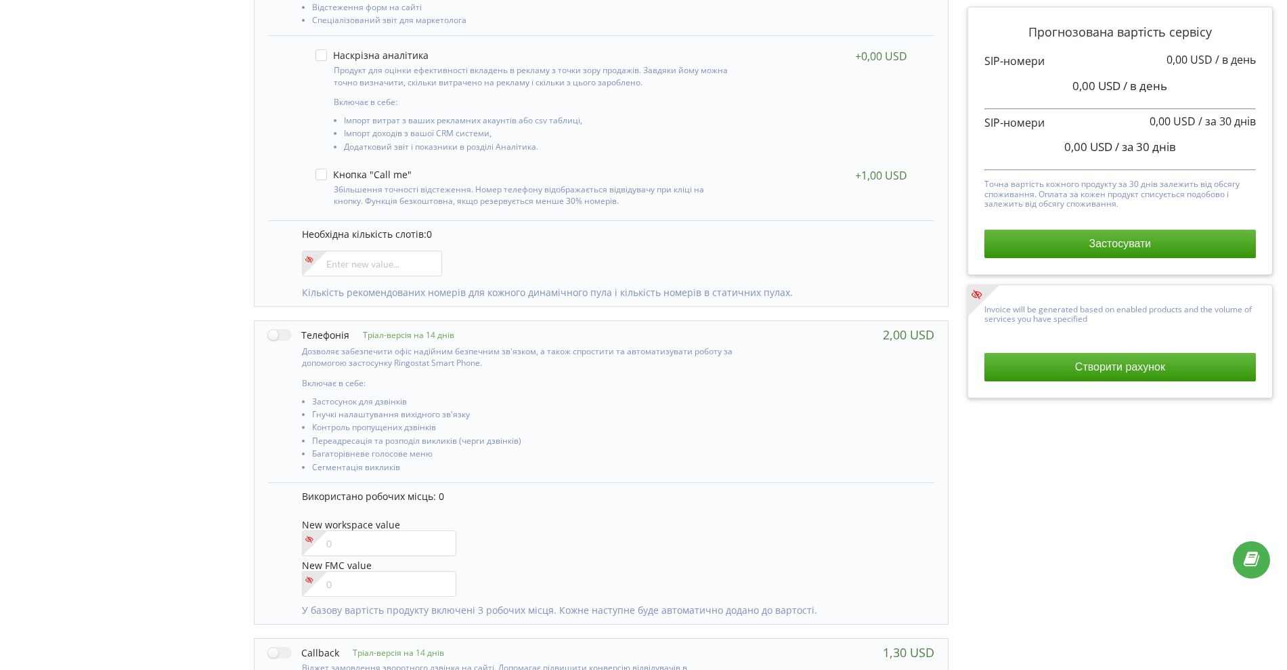
scroll to position [308, 0]
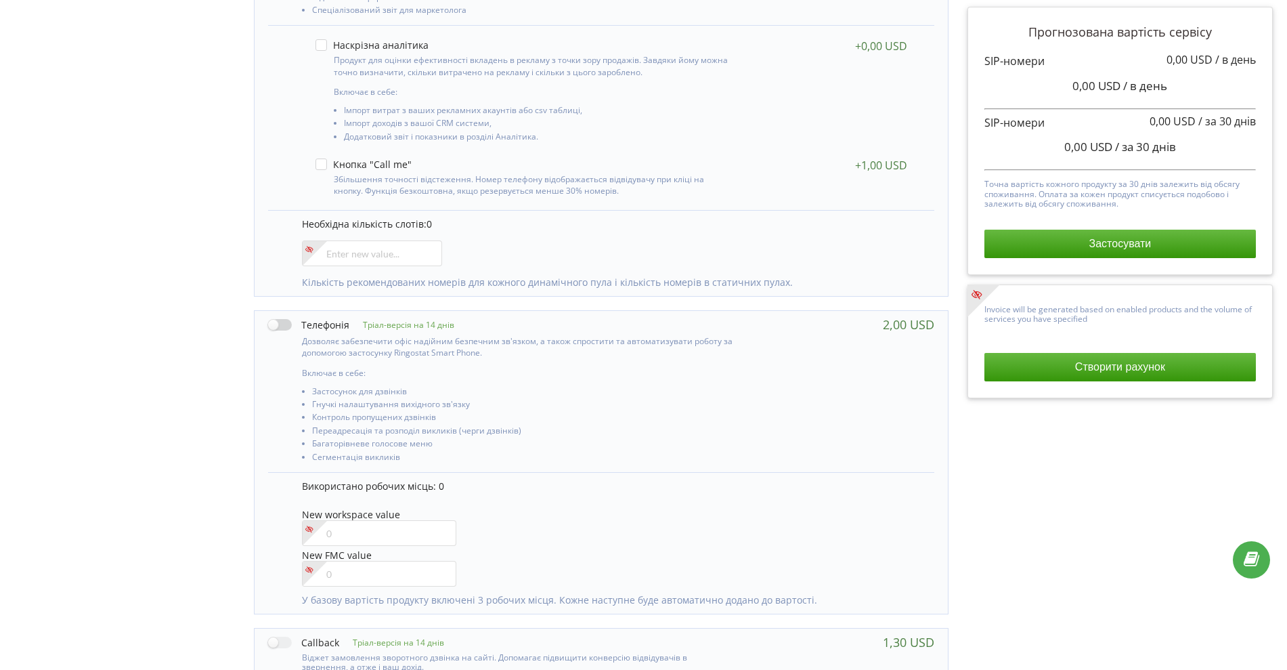
click at [281, 330] on label at bounding box center [308, 325] width 81 height 14
checkbox input "true"
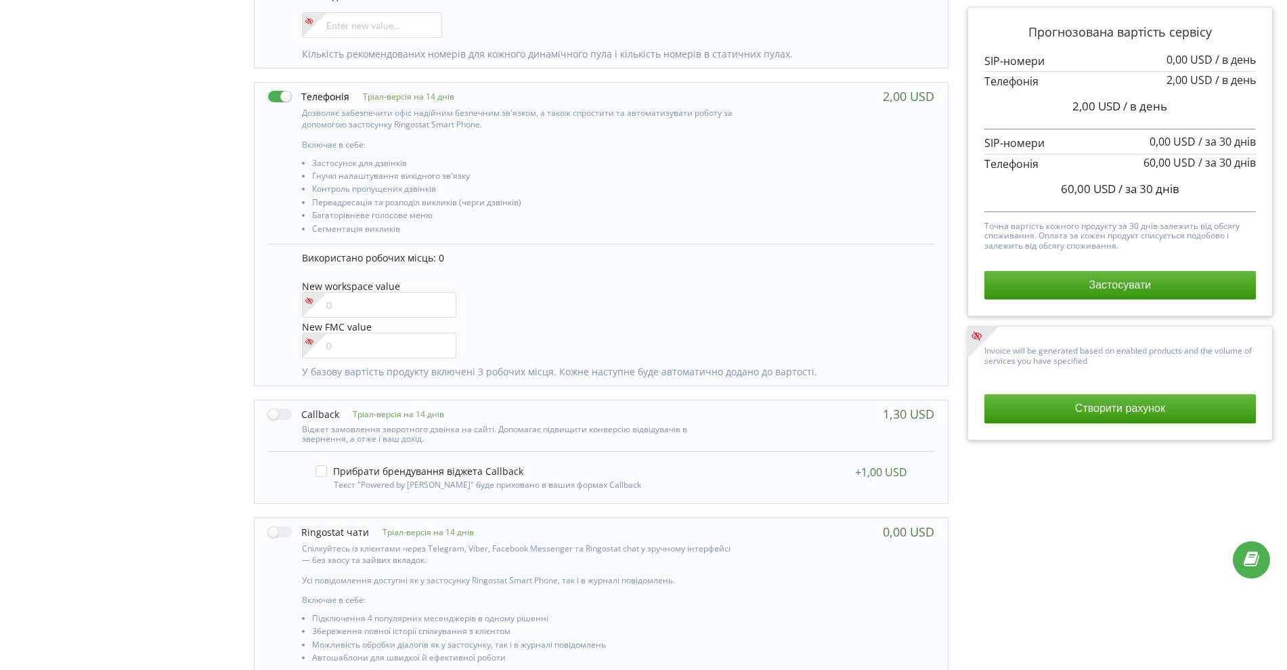
scroll to position [535, 0]
click at [1120, 289] on button "Застосувати" at bounding box center [1119, 285] width 271 height 28
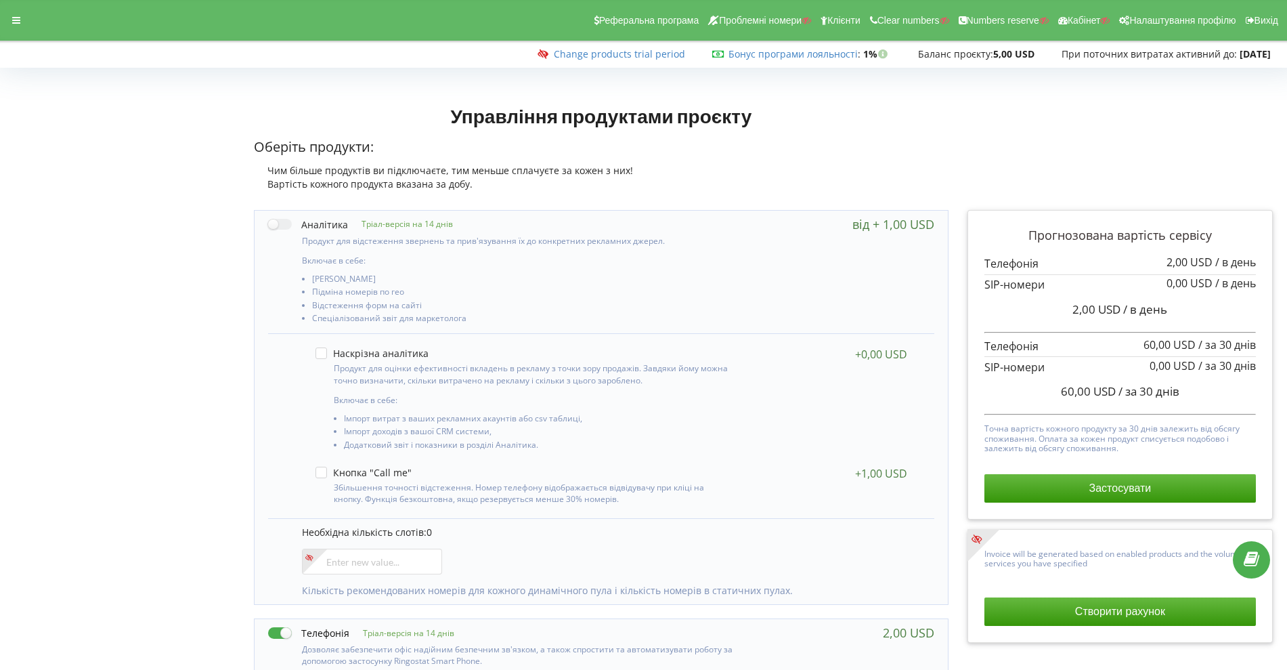
scroll to position [1, 0]
click at [8, 26] on div at bounding box center [16, 19] width 24 height 19
